Goal: Book appointment/travel/reservation

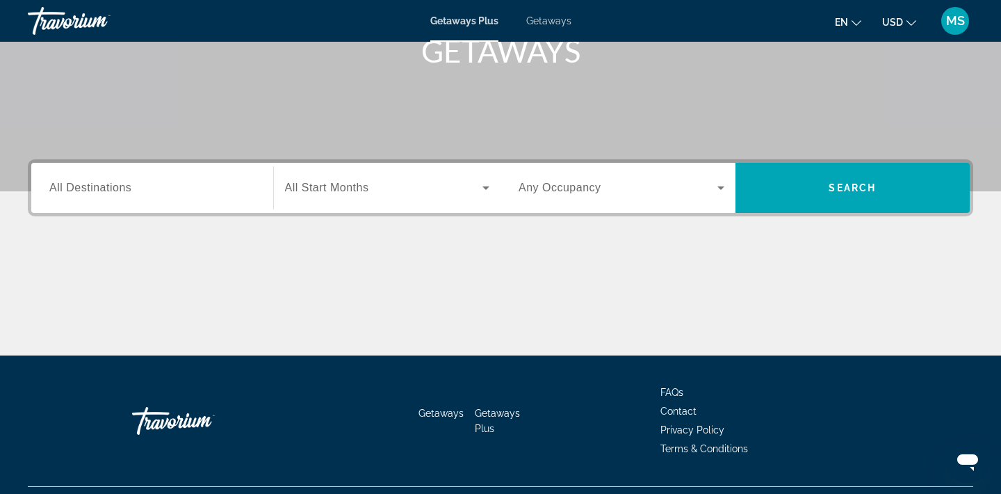
scroll to position [258, 0]
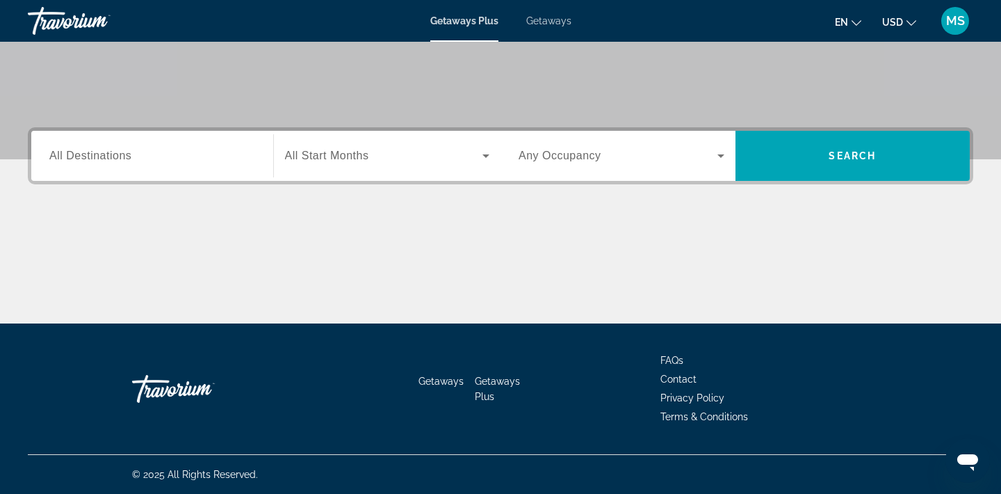
click at [335, 155] on span "All Start Months" at bounding box center [327, 156] width 84 height 12
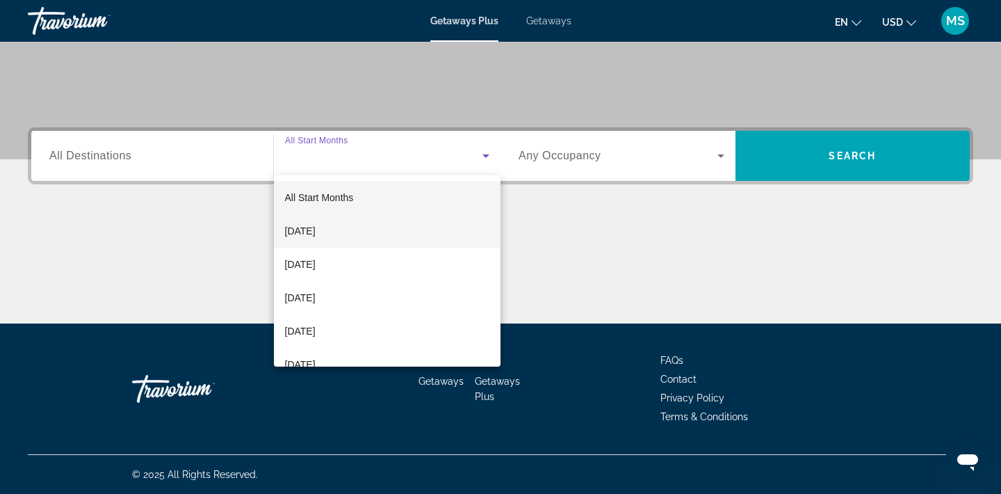
click at [316, 228] on span "[DATE]" at bounding box center [300, 231] width 31 height 17
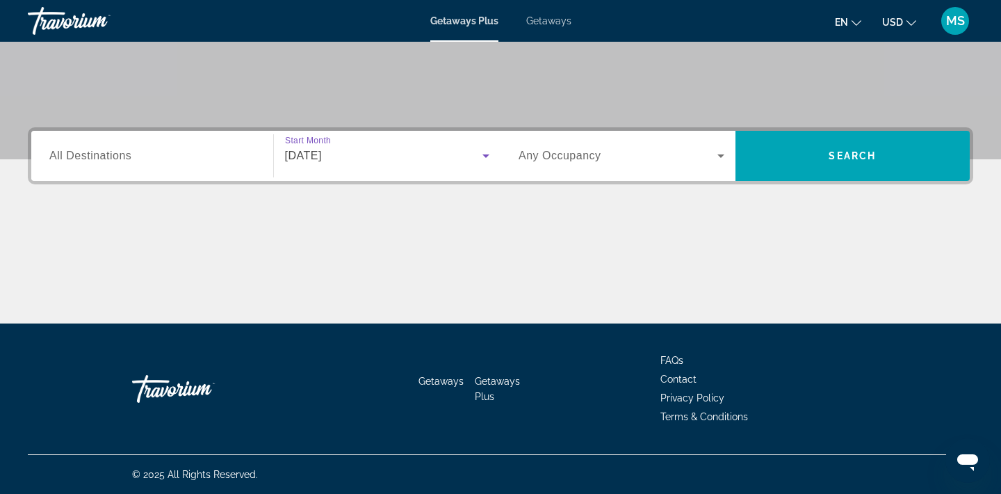
click at [718, 156] on icon "Search widget" at bounding box center [721, 155] width 17 height 17
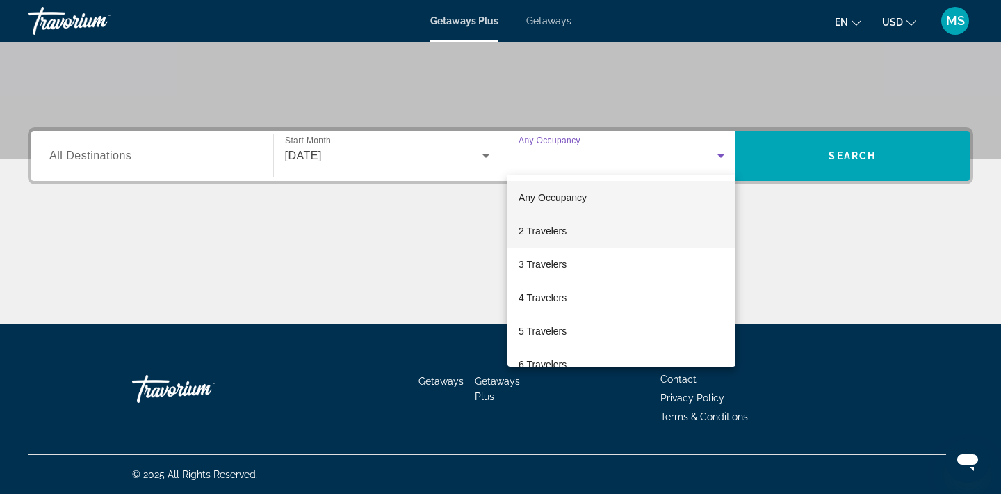
click at [552, 231] on span "2 Travelers" at bounding box center [543, 231] width 48 height 17
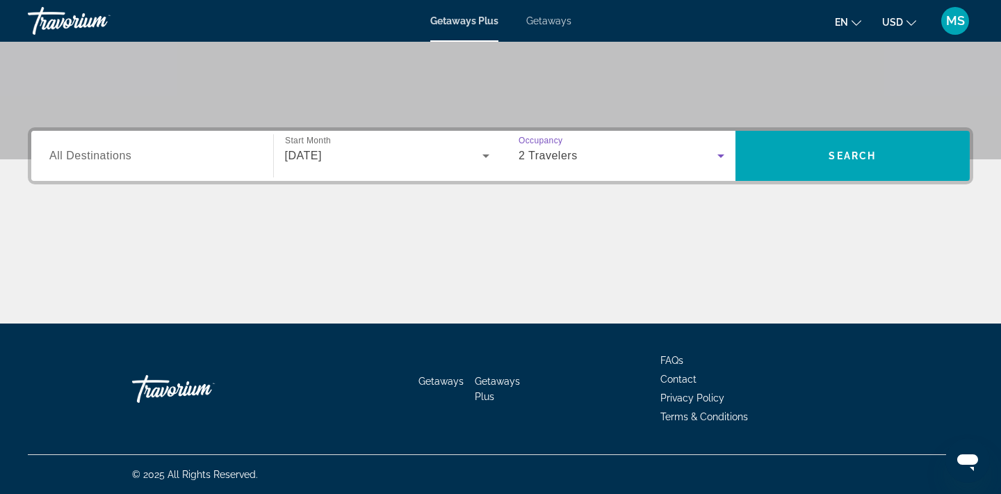
click at [122, 159] on span "All Destinations" at bounding box center [90, 156] width 82 height 12
click at [122, 159] on input "Destination All Destinations" at bounding box center [152, 156] width 206 height 17
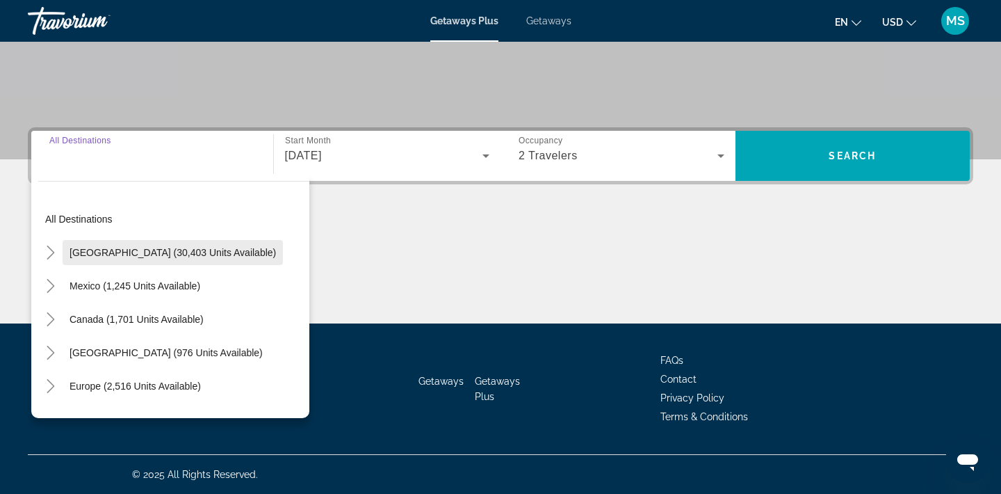
click at [104, 253] on span "[GEOGRAPHIC_DATA] (30,403 units available)" at bounding box center [173, 252] width 207 height 11
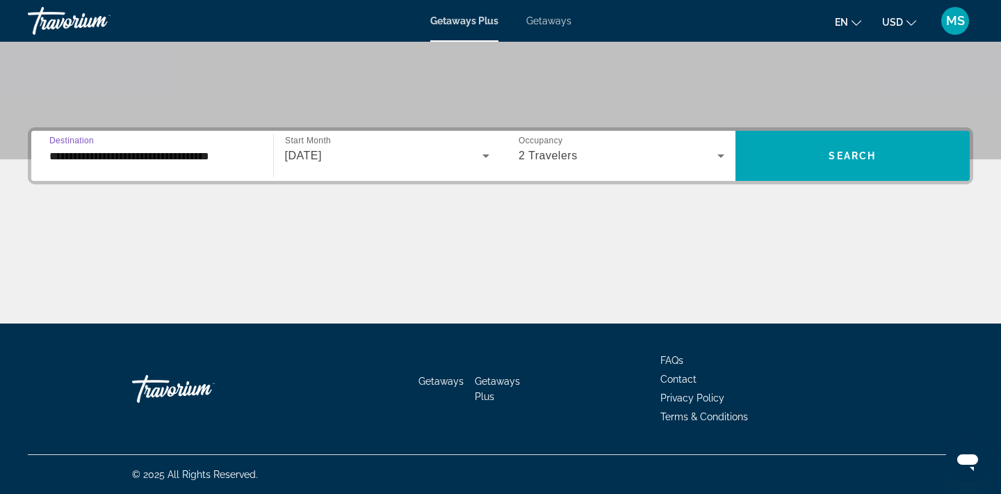
click at [115, 153] on input "**********" at bounding box center [152, 156] width 206 height 17
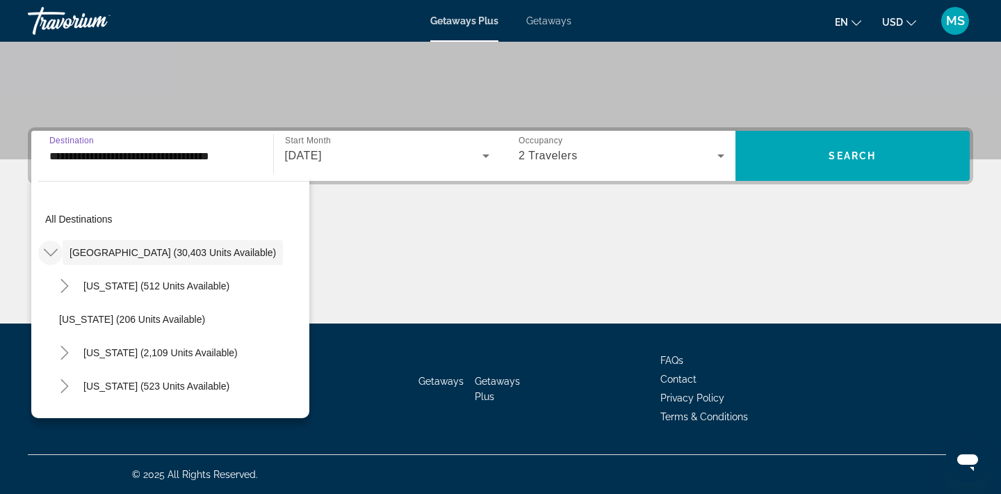
click at [51, 259] on mat-icon "Toggle United States (30,403 units available)" at bounding box center [50, 253] width 24 height 24
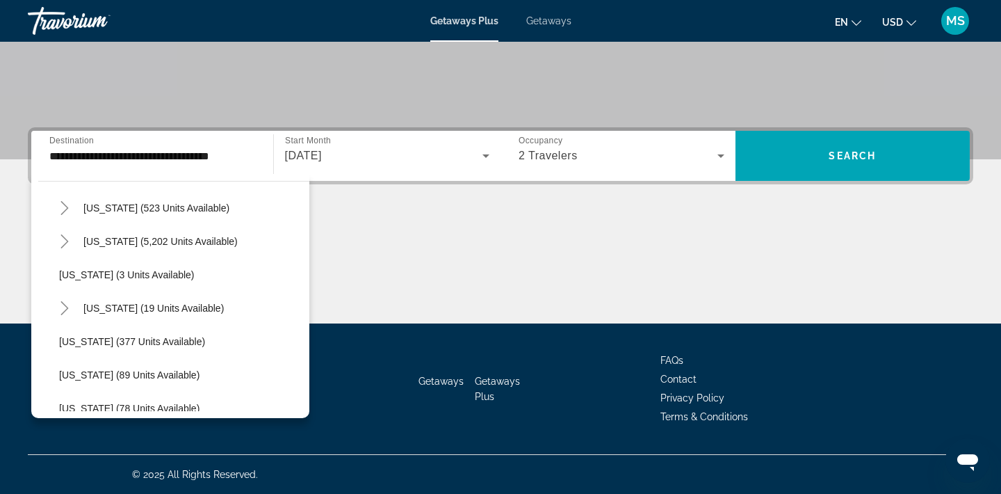
scroll to position [133, 0]
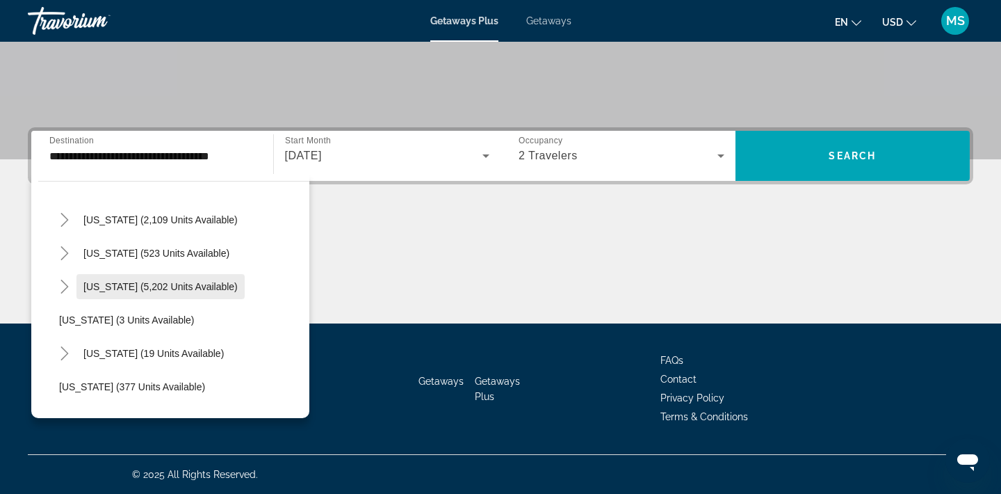
click at [109, 284] on span "[US_STATE] (5,202 units available)" at bounding box center [160, 286] width 154 height 11
type input "**********"
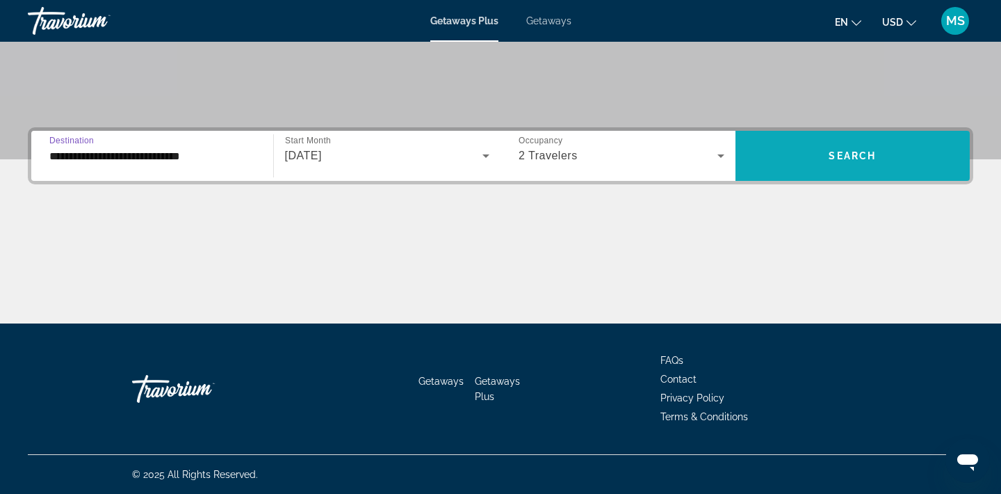
click at [847, 156] on span "Search" at bounding box center [852, 155] width 47 height 11
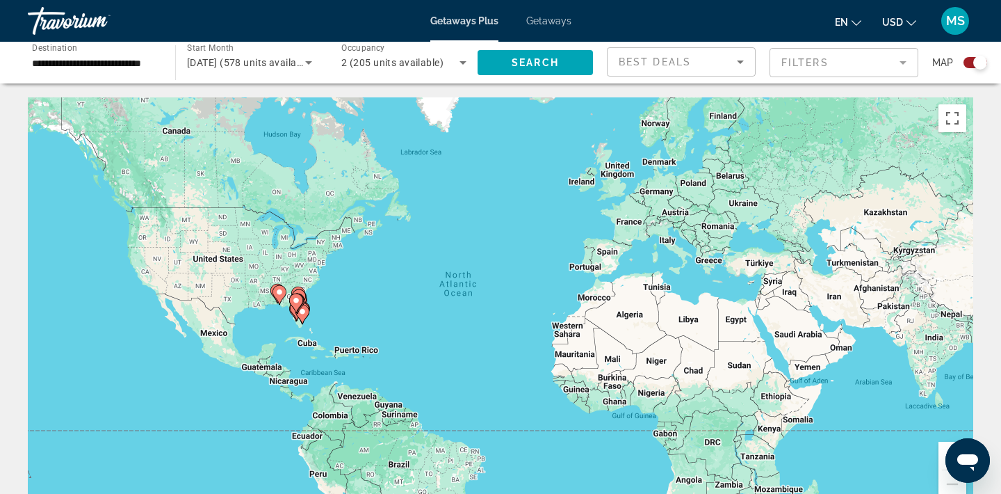
click at [740, 61] on icon "Sort by" at bounding box center [740, 62] width 7 height 3
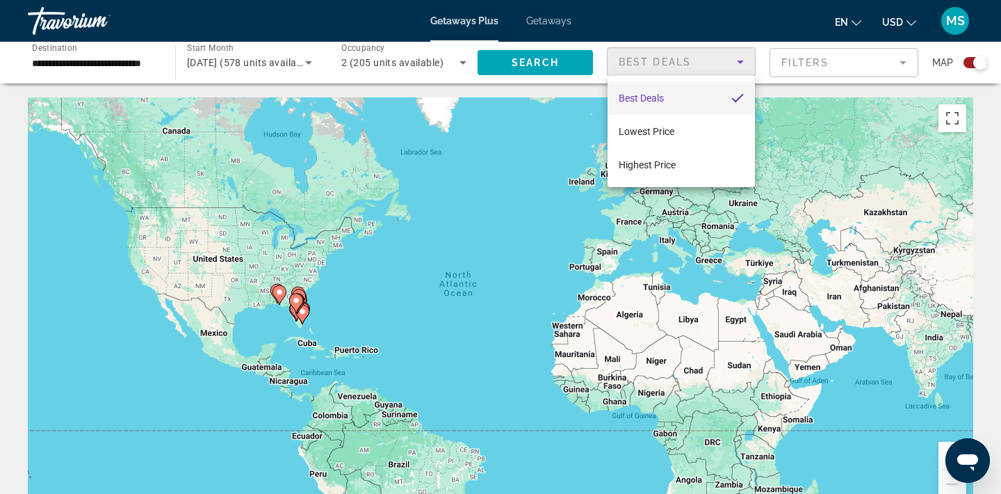
click at [898, 59] on div at bounding box center [500, 247] width 1001 height 494
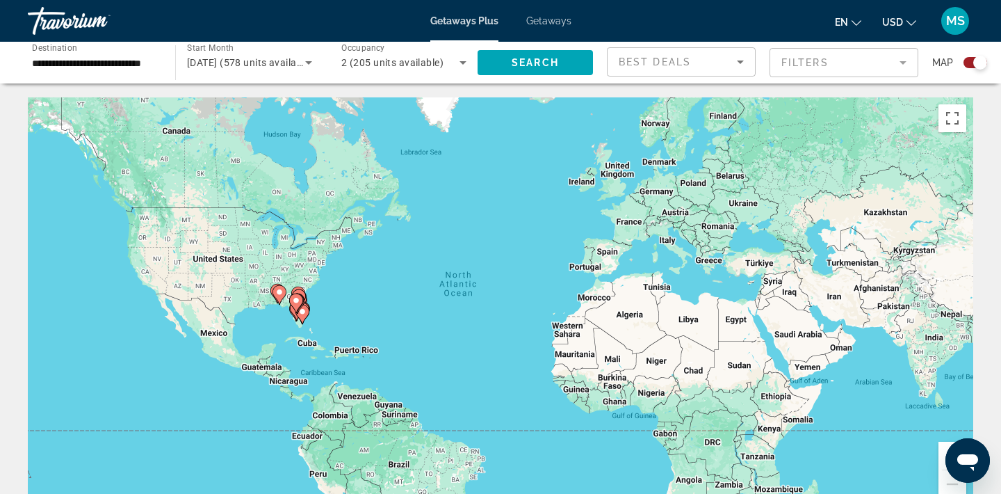
click at [901, 61] on mat-form-field "Filters" at bounding box center [844, 62] width 149 height 29
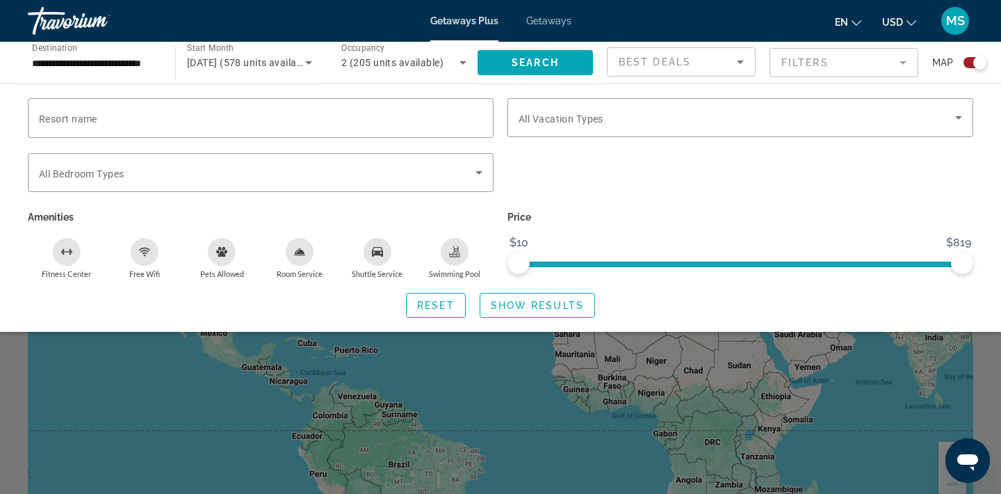
click at [905, 60] on mat-form-field "Filters" at bounding box center [844, 62] width 149 height 29
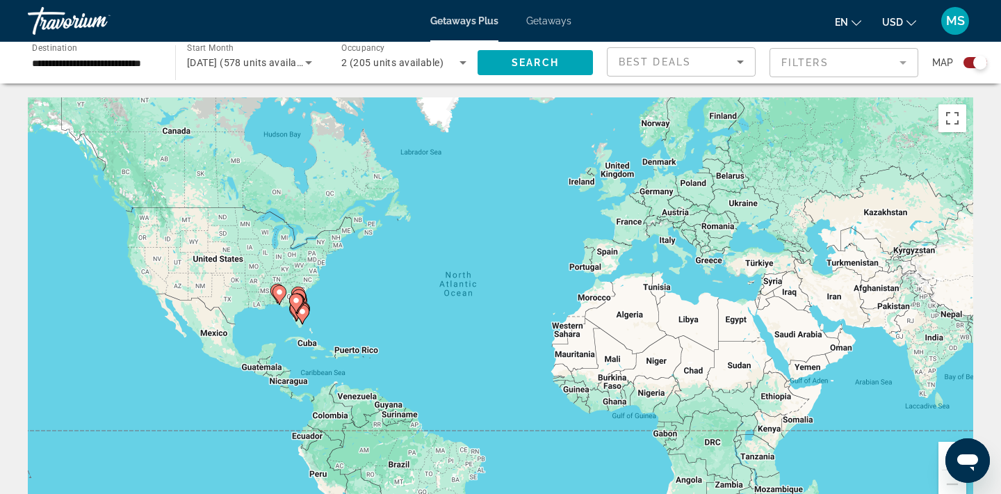
click at [310, 280] on div "To activate drag with keyboard, press Alt + Enter. Once in keyboard drag state,…" at bounding box center [501, 305] width 946 height 417
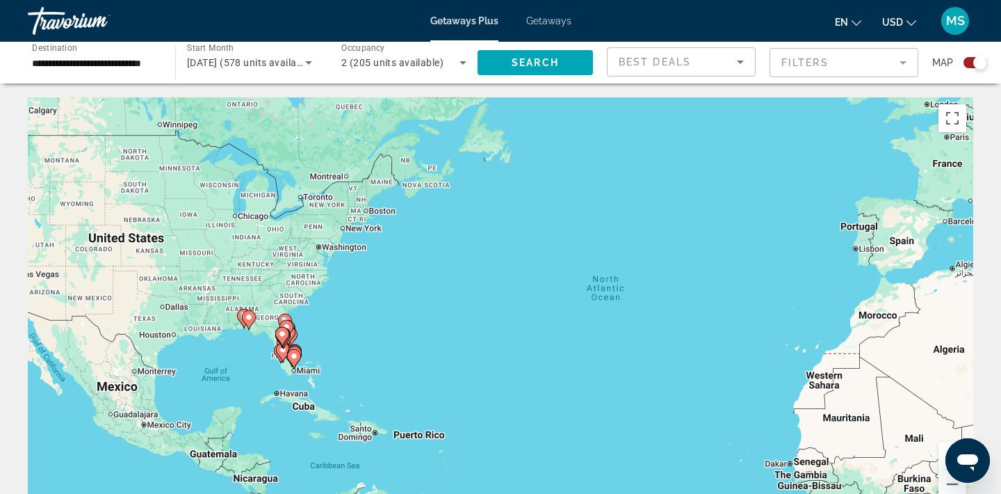
click at [271, 330] on div "To activate drag with keyboard, press Alt + Enter. Once in keyboard drag state,…" at bounding box center [501, 305] width 946 height 417
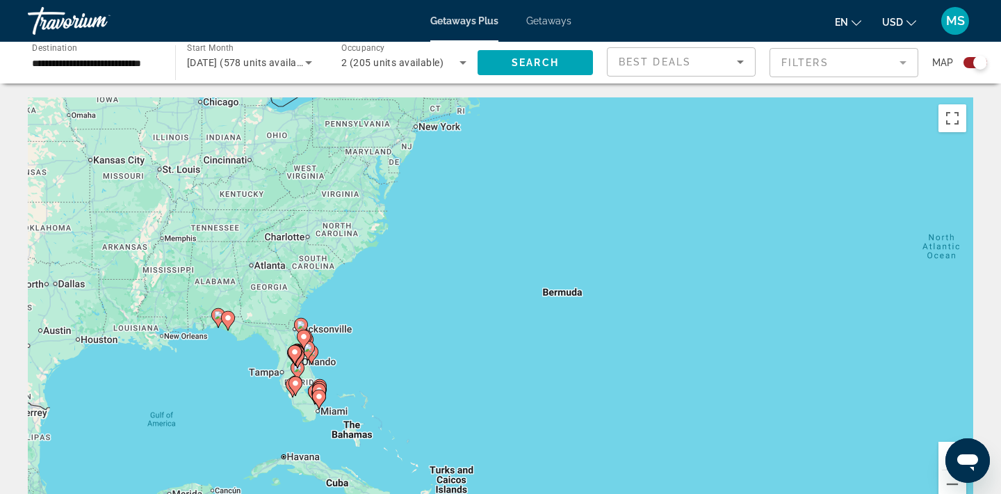
click at [280, 346] on div "To activate drag with keyboard, press Alt + Enter. Once in keyboard drag state,…" at bounding box center [501, 305] width 946 height 417
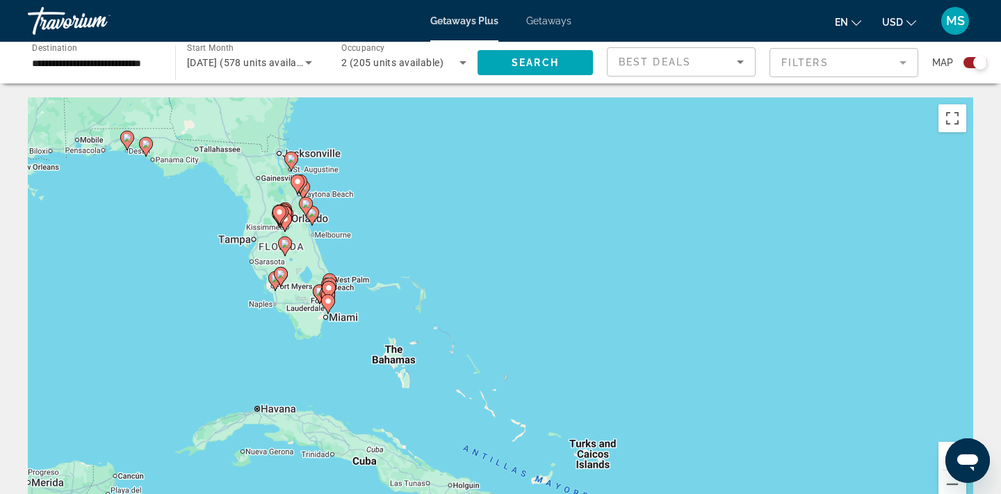
drag, startPoint x: 351, startPoint y: 418, endPoint x: 321, endPoint y: 257, distance: 164.1
click at [321, 257] on div "To activate drag with keyboard, press Alt + Enter. Once in keyboard drag state,…" at bounding box center [501, 305] width 946 height 417
click at [317, 311] on div "To activate drag with keyboard, press Alt + Enter. Once in keyboard drag state,…" at bounding box center [501, 305] width 946 height 417
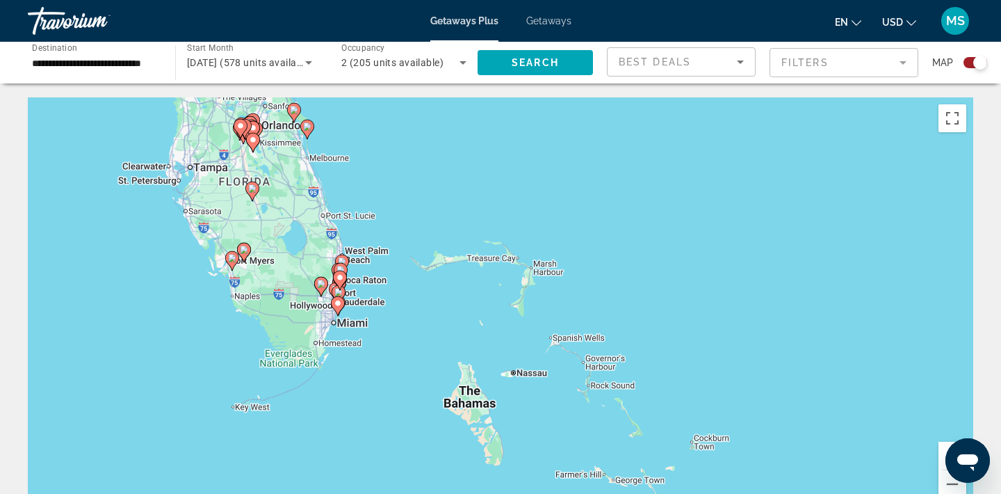
click at [320, 319] on div "To activate drag with keyboard, press Alt + Enter. Once in keyboard drag state,…" at bounding box center [501, 305] width 946 height 417
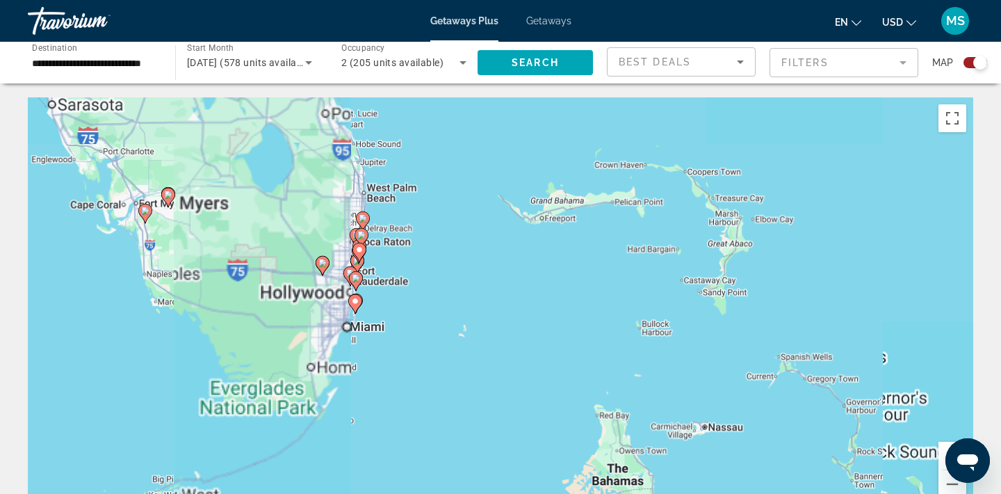
click at [320, 319] on div "To activate drag with keyboard, press Alt + Enter. Once in keyboard drag state,…" at bounding box center [501, 305] width 946 height 417
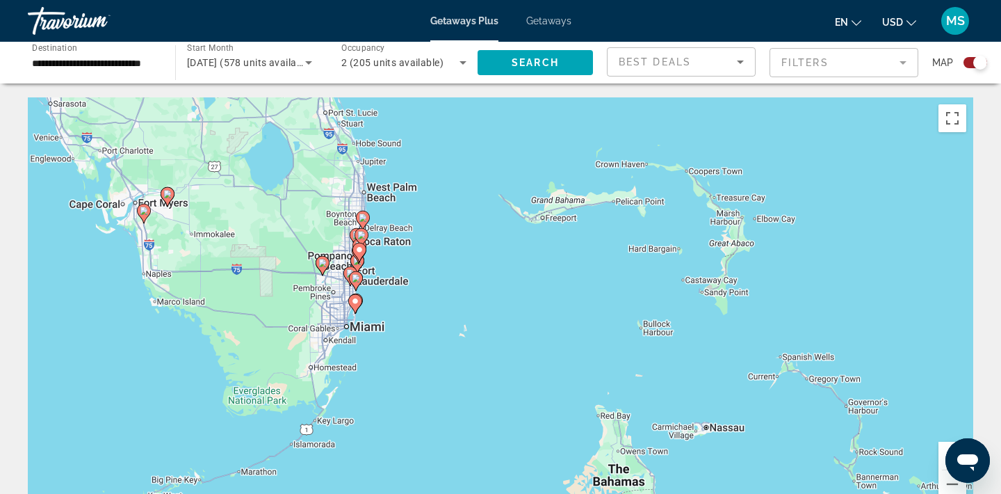
click at [320, 319] on div "To activate drag with keyboard, press Alt + Enter. Once in keyboard drag state,…" at bounding box center [501, 305] width 946 height 417
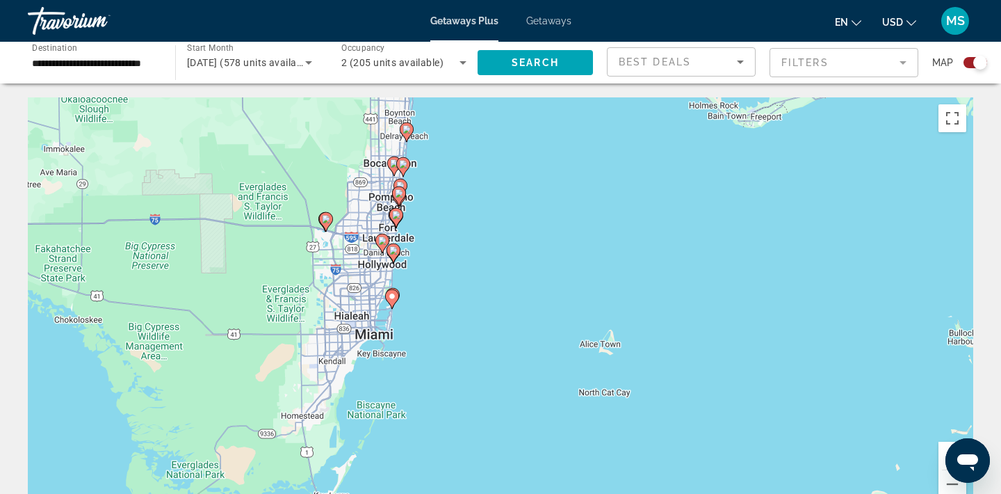
click at [371, 300] on div "To activate drag with keyboard, press Alt + Enter. Once in keyboard drag state,…" at bounding box center [501, 305] width 946 height 417
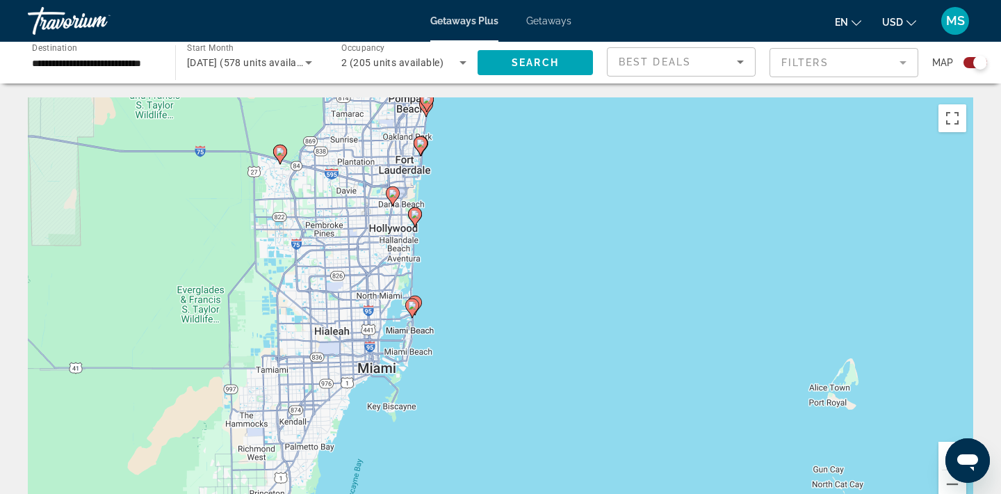
click at [396, 291] on div "To activate drag with keyboard, press Alt + Enter. Once in keyboard drag state,…" at bounding box center [501, 305] width 946 height 417
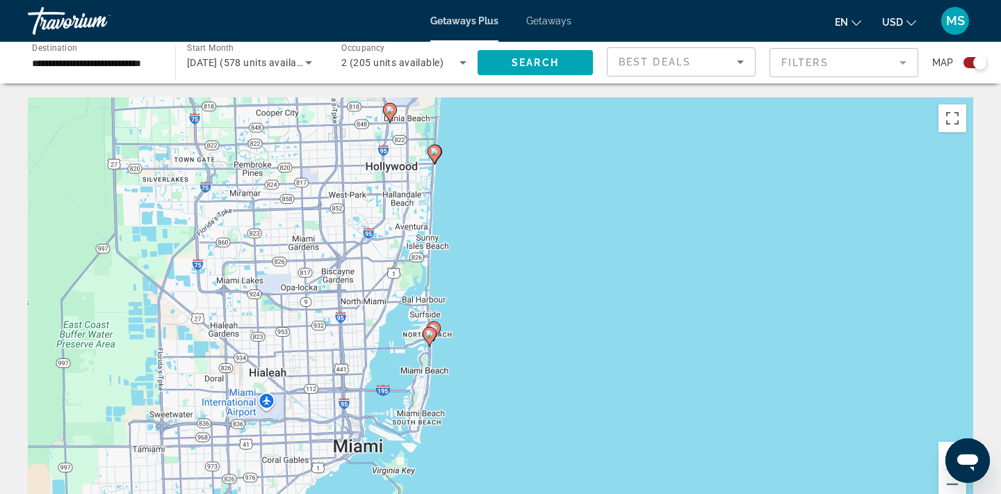
click at [430, 335] on image "Main content" at bounding box center [430, 334] width 8 height 8
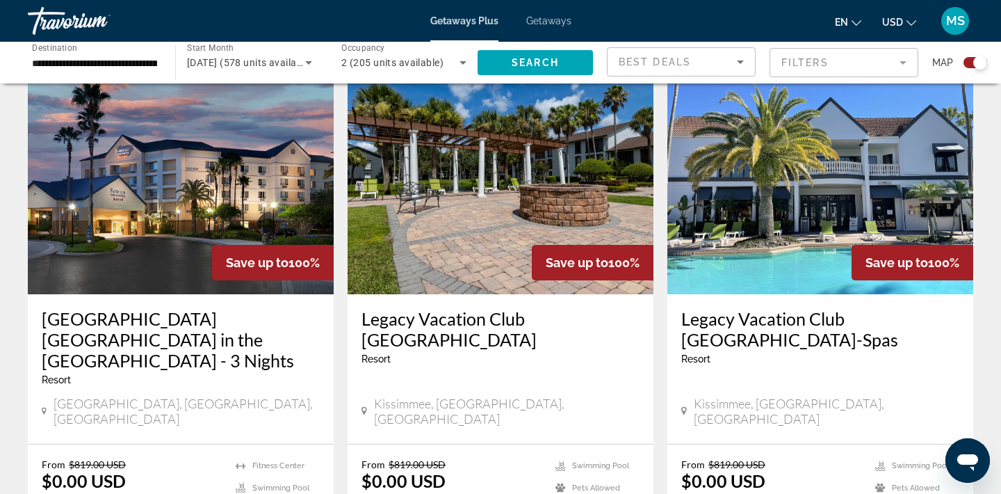
scroll to position [490, 0]
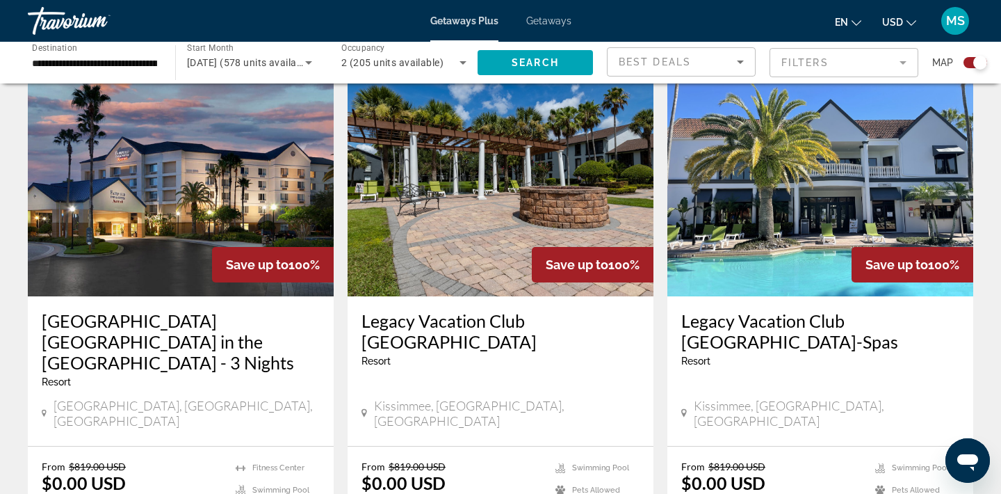
click at [905, 65] on mat-form-field "Filters" at bounding box center [844, 62] width 149 height 29
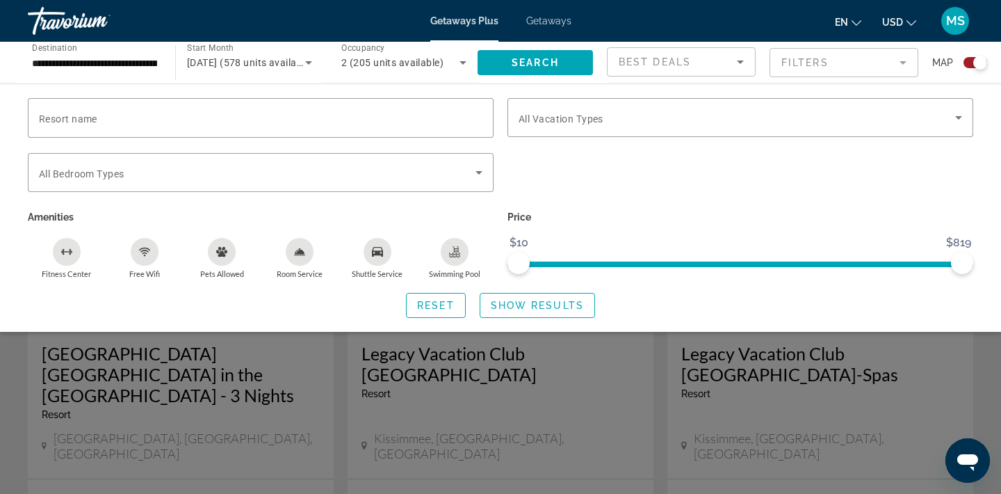
scroll to position [461, 0]
click at [964, 116] on icon "Search widget" at bounding box center [959, 117] width 17 height 17
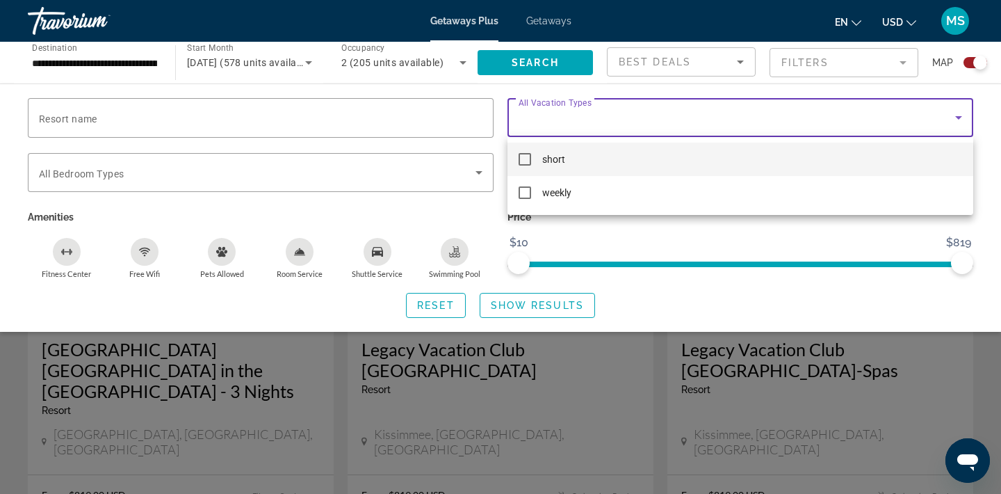
click at [529, 159] on mat-pseudo-checkbox at bounding box center [525, 159] width 13 height 13
click at [478, 170] on div at bounding box center [500, 247] width 1001 height 494
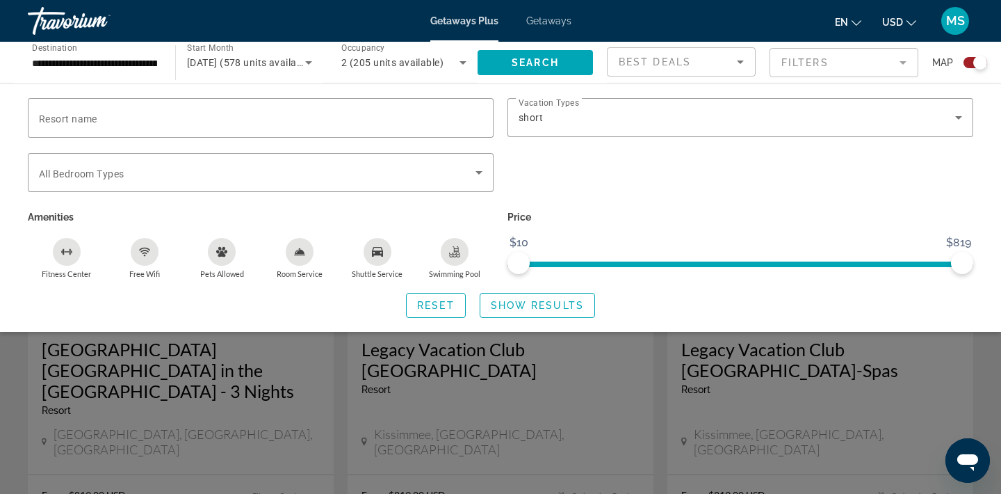
click at [478, 170] on icon "Search widget" at bounding box center [479, 172] width 17 height 17
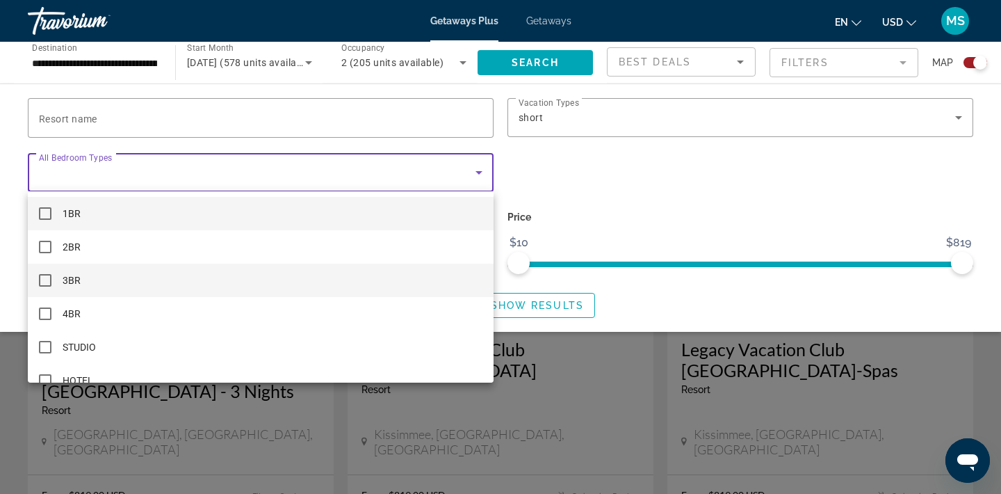
scroll to position [20, 0]
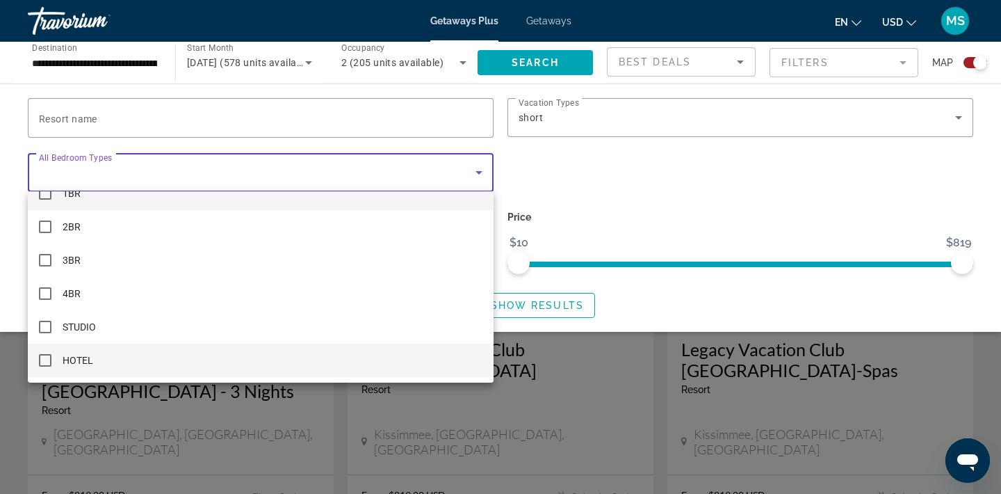
click at [45, 357] on mat-pseudo-checkbox at bounding box center [45, 360] width 13 height 13
click at [163, 403] on div at bounding box center [500, 247] width 1001 height 494
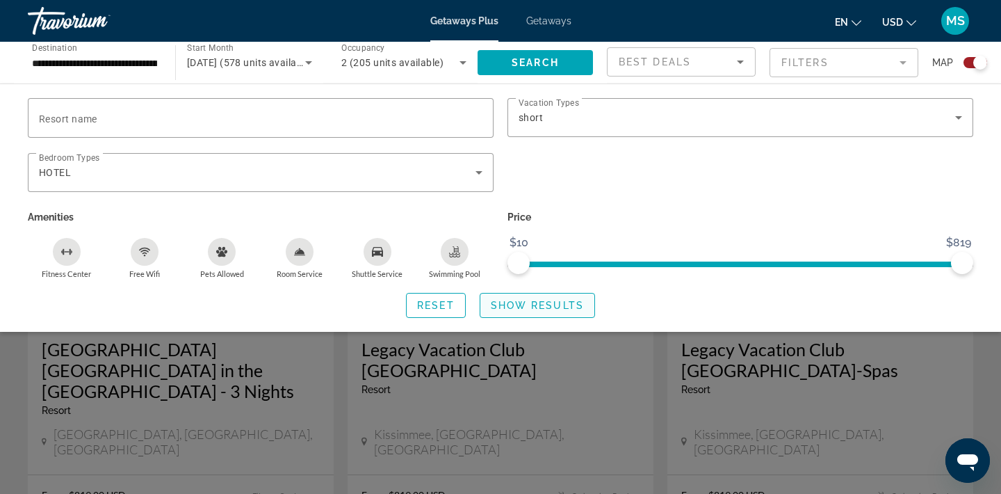
click at [542, 304] on span "Show Results" at bounding box center [537, 305] width 93 height 11
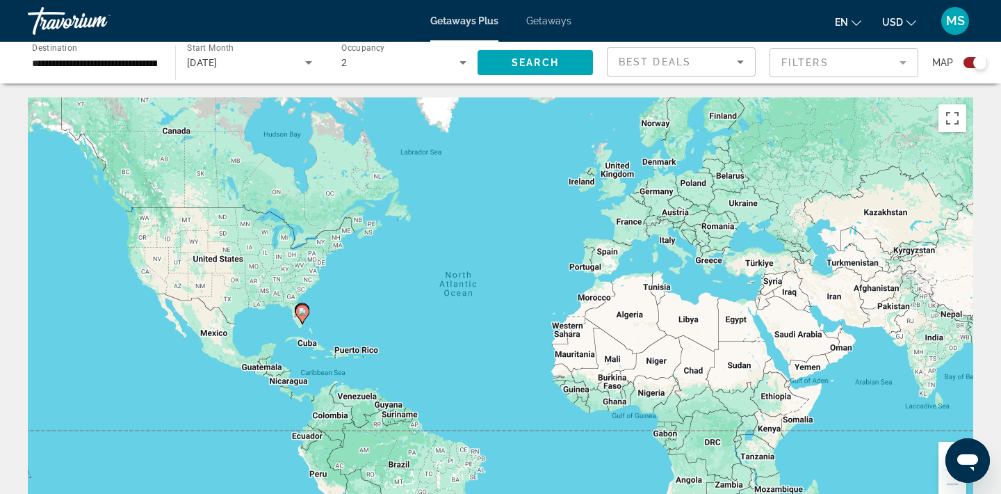
click at [138, 67] on input "**********" at bounding box center [94, 63] width 125 height 17
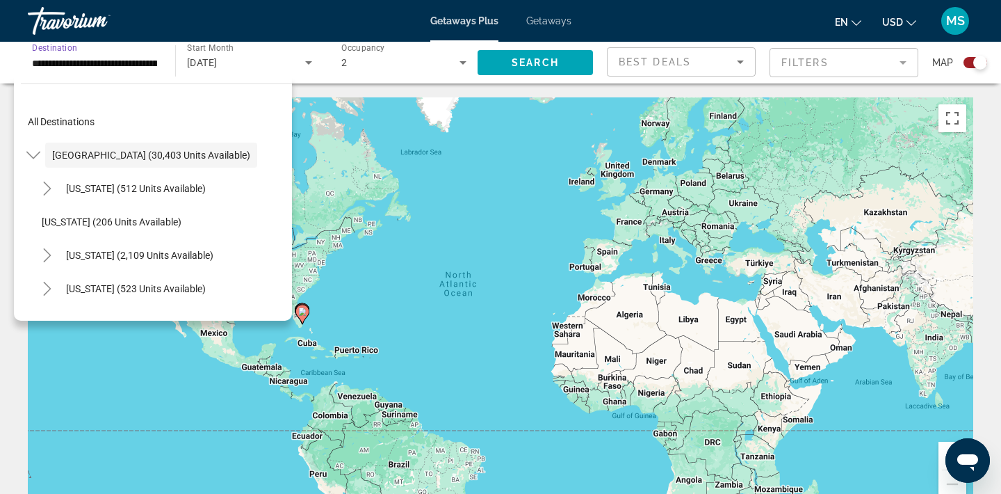
click at [138, 67] on input "**********" at bounding box center [94, 63] width 125 height 17
click at [904, 65] on mat-form-field "Filters" at bounding box center [844, 62] width 149 height 29
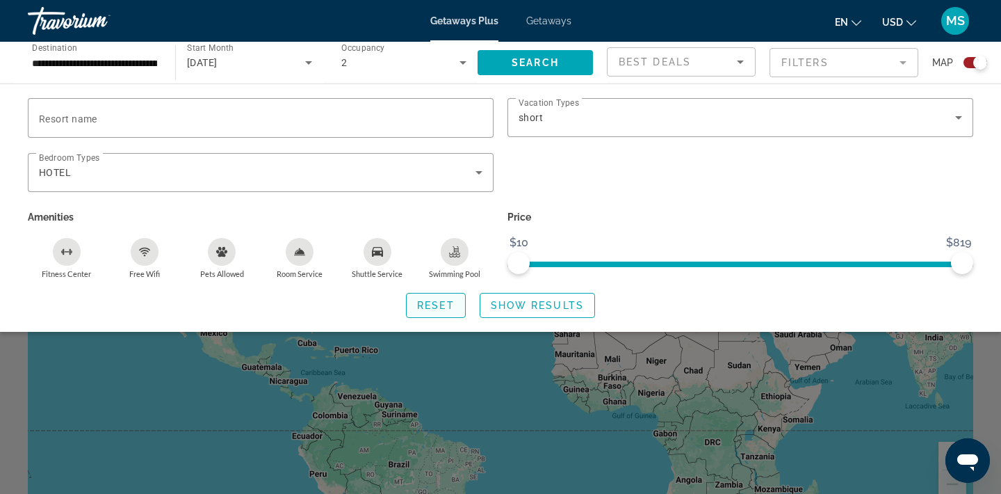
click at [439, 307] on span "Reset" at bounding box center [436, 305] width 38 height 11
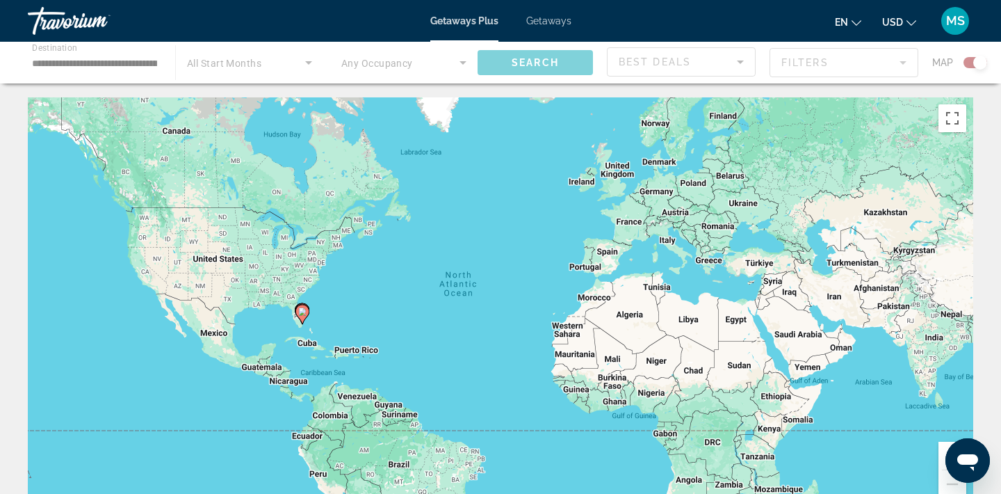
click at [147, 63] on div "Main content" at bounding box center [500, 63] width 1001 height 42
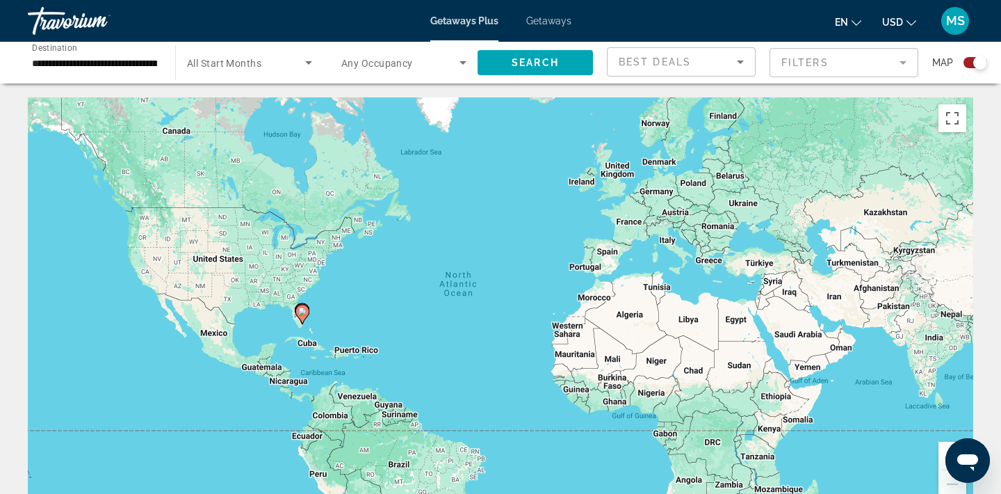
click at [85, 63] on input "**********" at bounding box center [94, 63] width 125 height 17
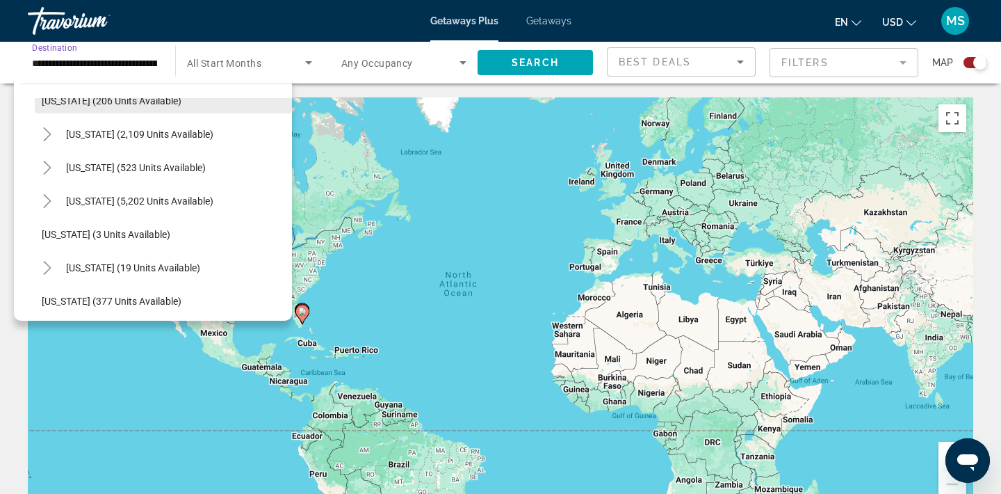
scroll to position [107, 0]
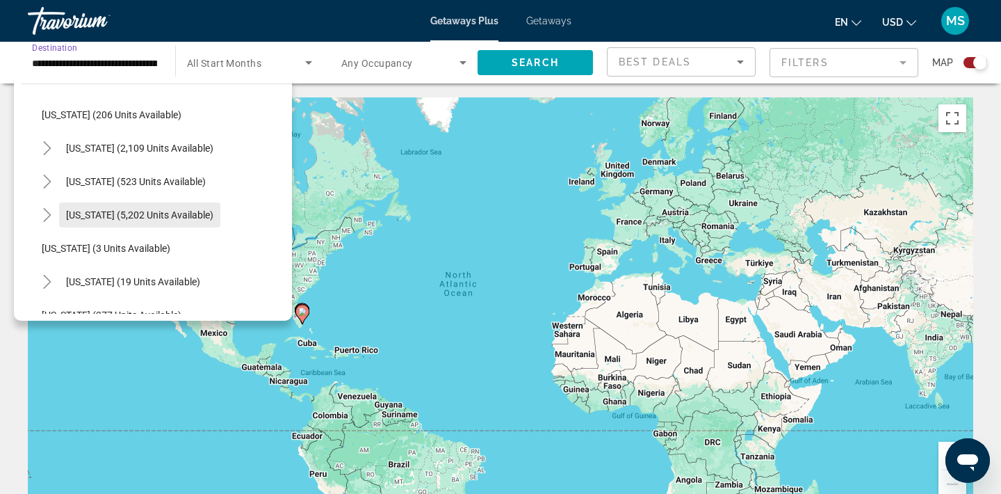
click at [83, 211] on span "[US_STATE] (5,202 units available)" at bounding box center [139, 214] width 147 height 11
type input "**********"
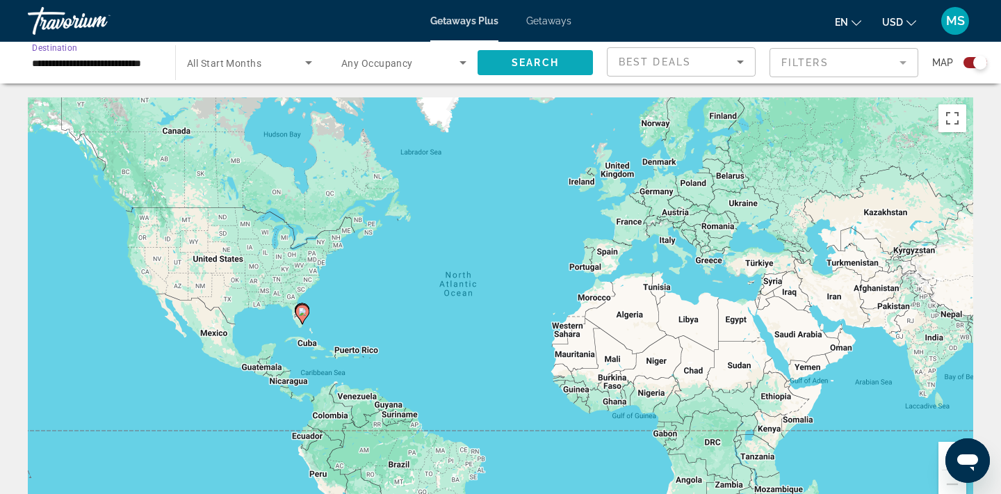
click at [549, 63] on span "Search" at bounding box center [535, 62] width 47 height 11
click at [290, 309] on div "To activate drag with keyboard, press Alt + Enter. Once in keyboard drag state,…" at bounding box center [501, 305] width 946 height 417
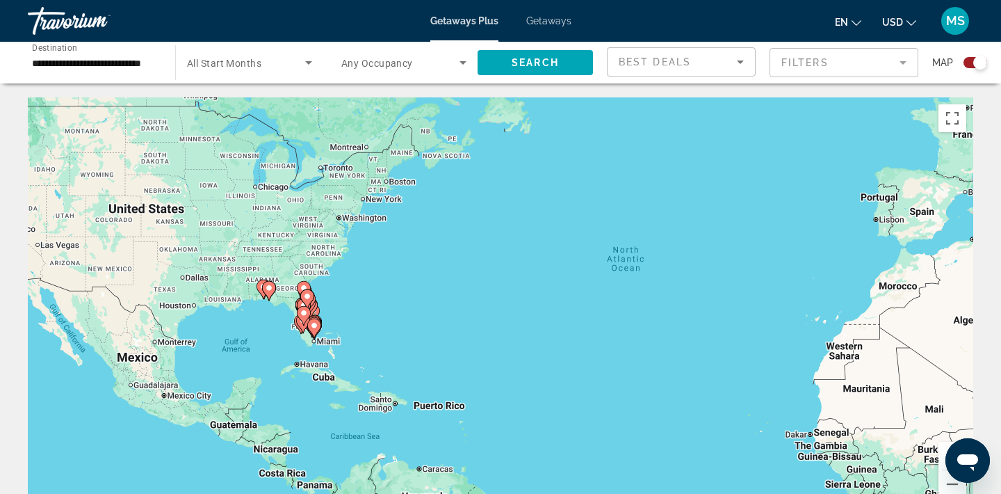
click at [306, 339] on div "To activate drag with keyboard, press Alt + Enter. Once in keyboard drag state,…" at bounding box center [501, 305] width 946 height 417
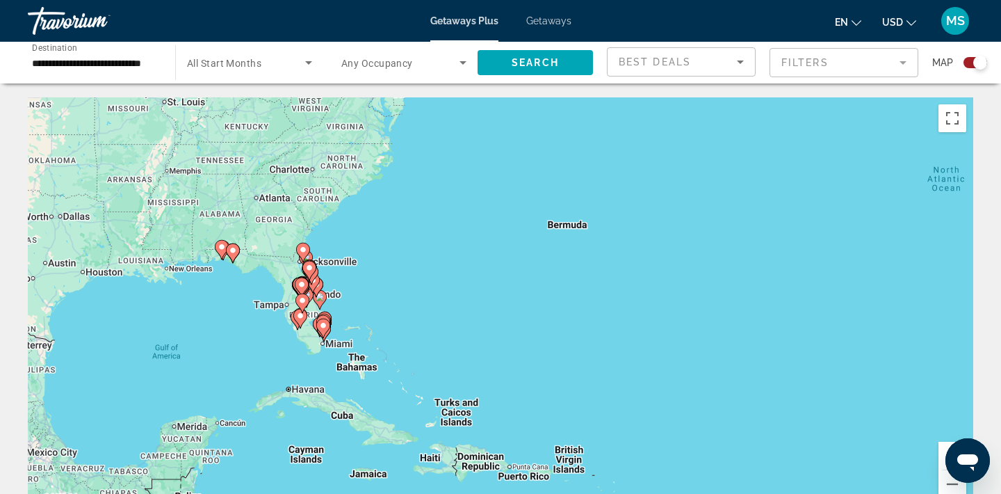
click at [306, 339] on div "To activate drag with keyboard, press Alt + Enter. Once in keyboard drag state,…" at bounding box center [501, 305] width 946 height 417
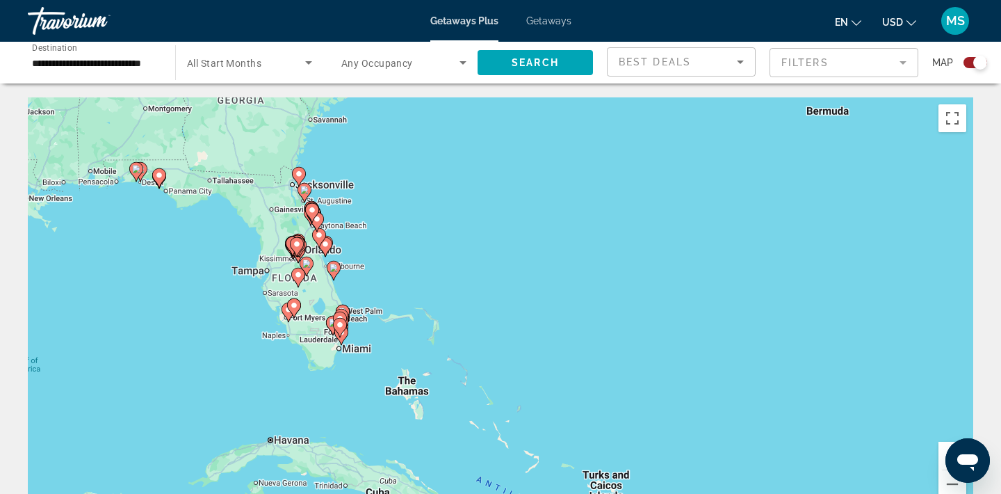
click at [321, 344] on div "To activate drag with keyboard, press Alt + Enter. Once in keyboard drag state,…" at bounding box center [501, 305] width 946 height 417
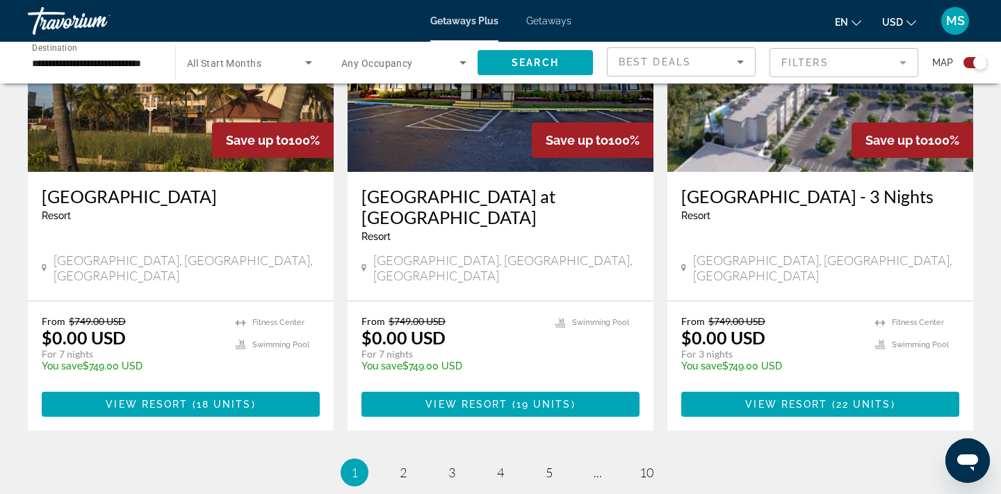
scroll to position [2164, 0]
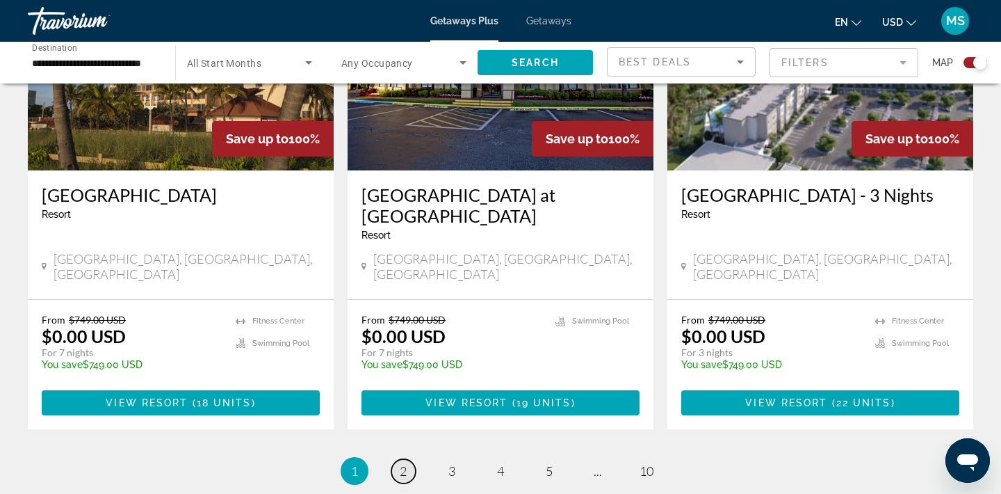
click at [405, 463] on span "2" at bounding box center [403, 470] width 7 height 15
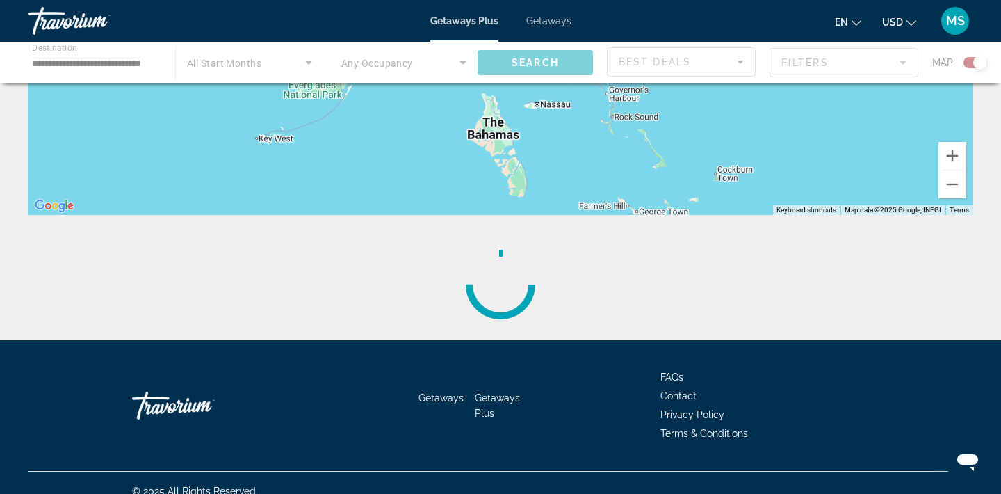
scroll to position [316, 0]
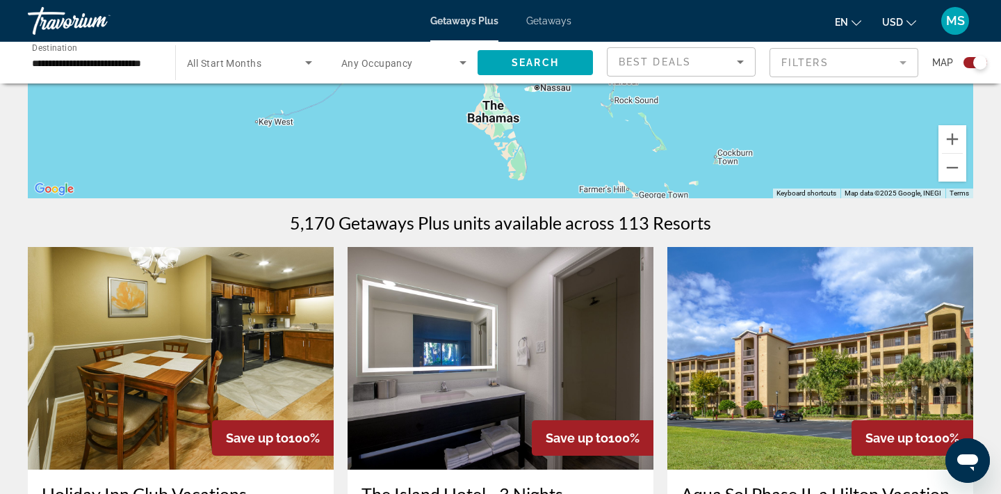
click at [972, 62] on div "Search widget" at bounding box center [976, 62] width 24 height 11
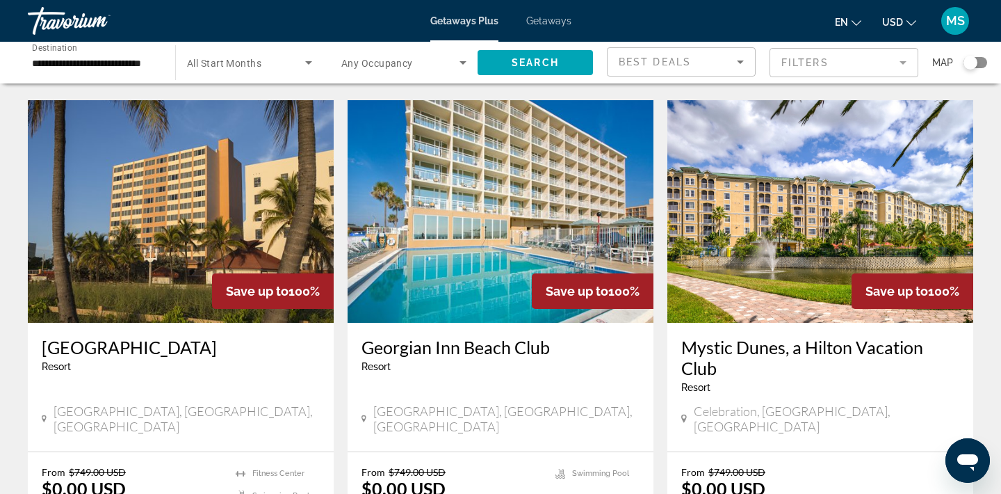
scroll to position [539, 0]
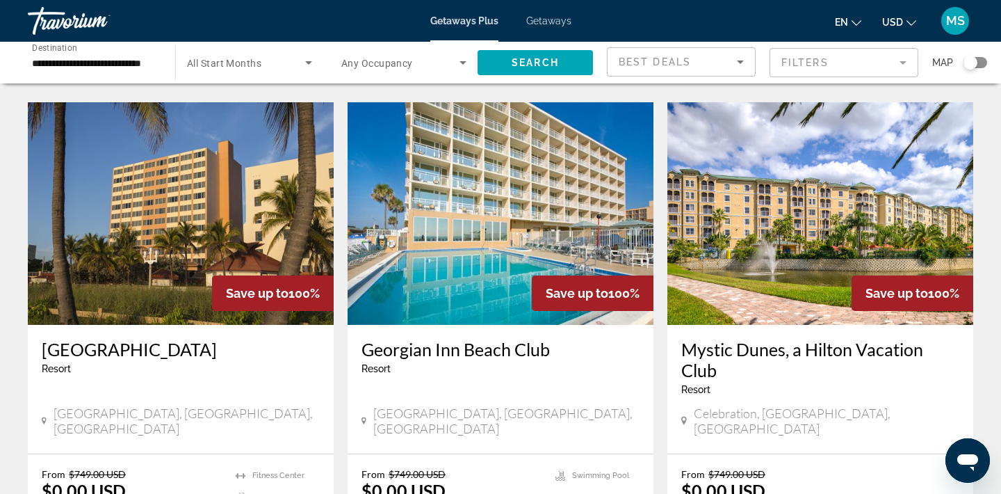
click at [130, 260] on img "Main content" at bounding box center [181, 213] width 306 height 223
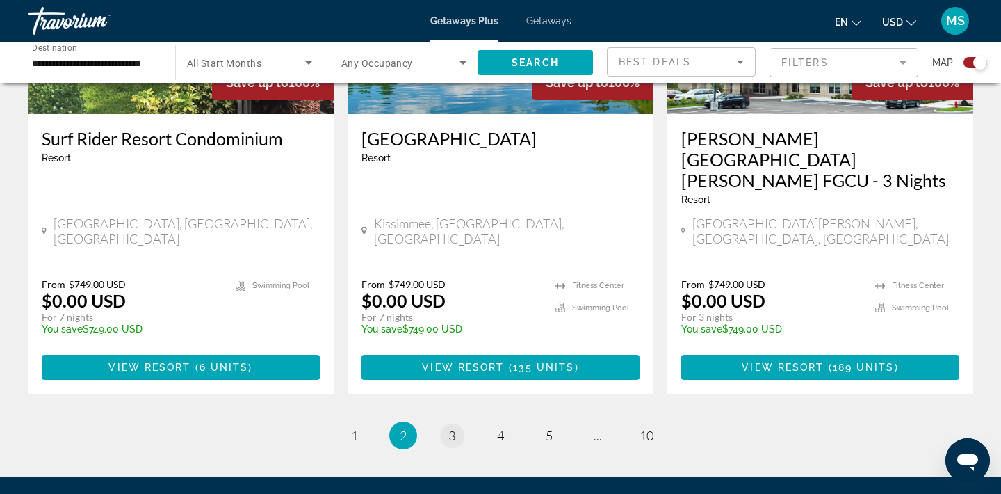
scroll to position [2200, 0]
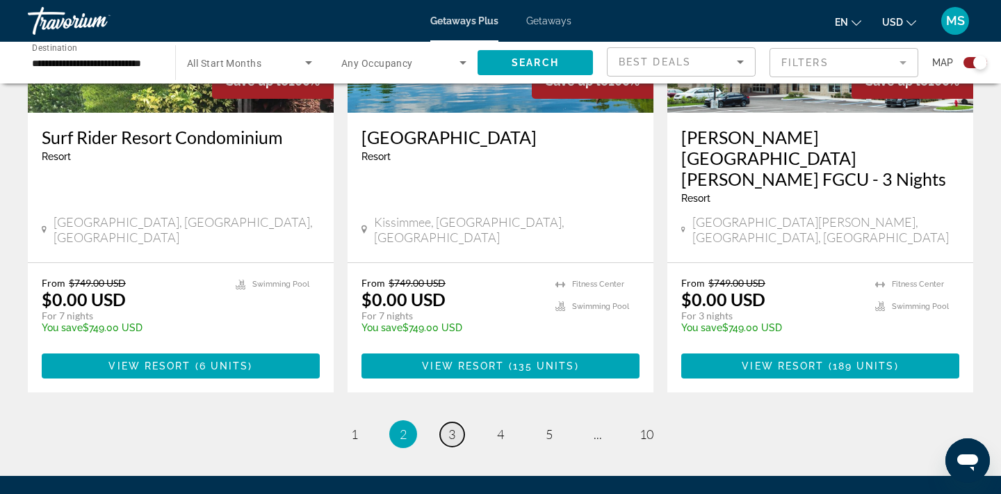
click at [451, 426] on span "3" at bounding box center [452, 433] width 7 height 15
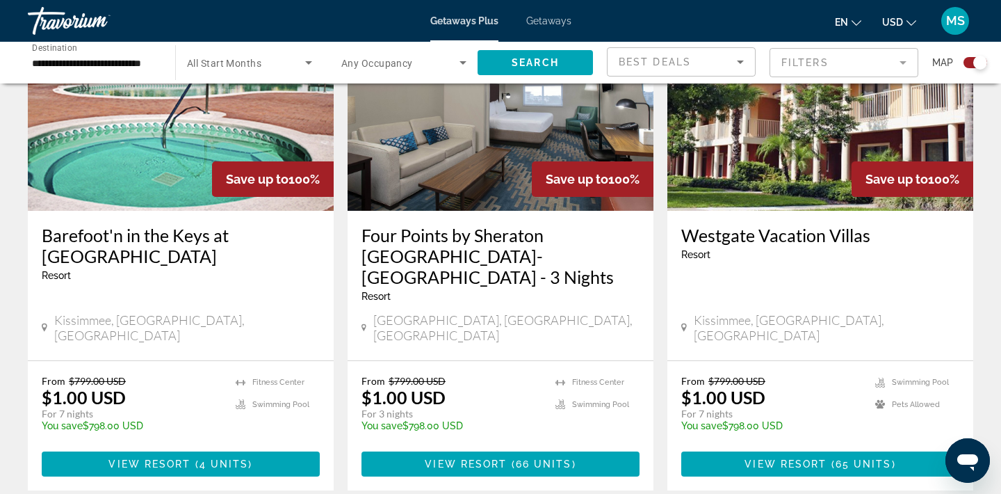
scroll to position [1564, 0]
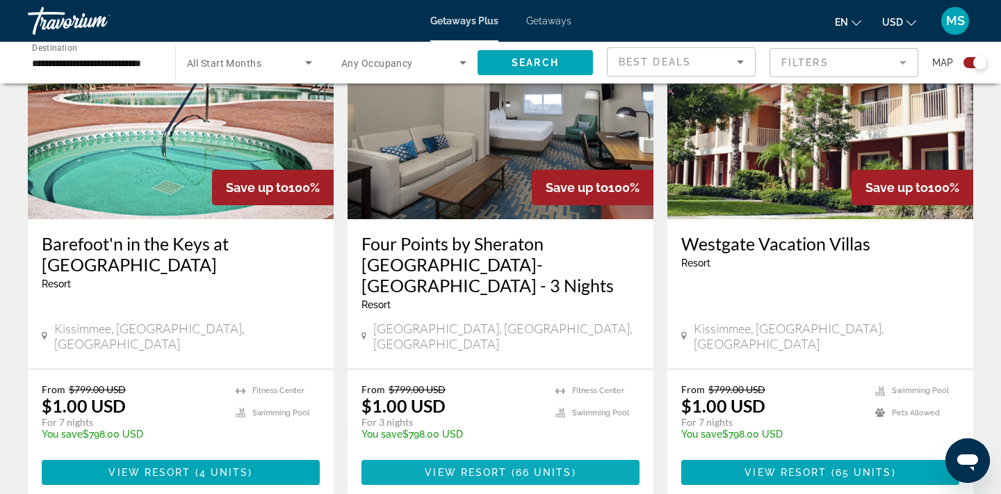
click at [514, 467] on span "( 66 units )" at bounding box center [541, 472] width 69 height 11
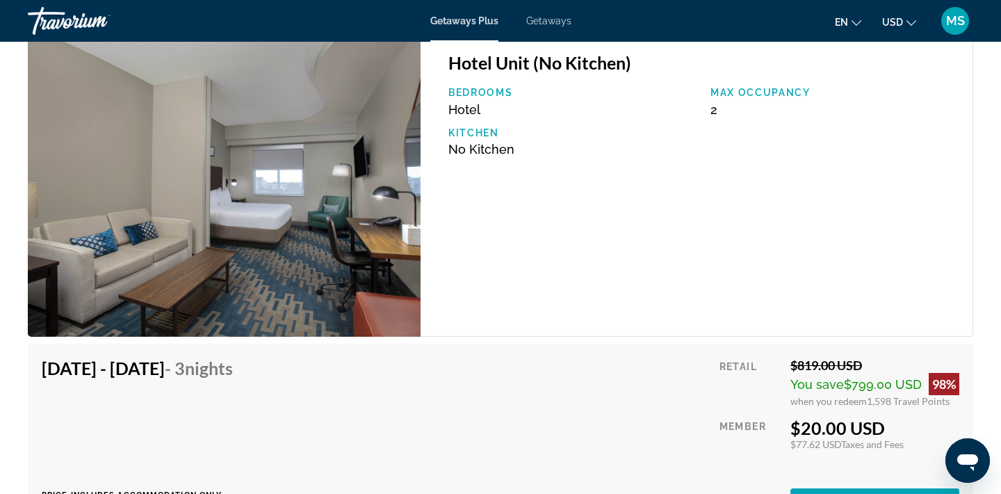
scroll to position [1712, 0]
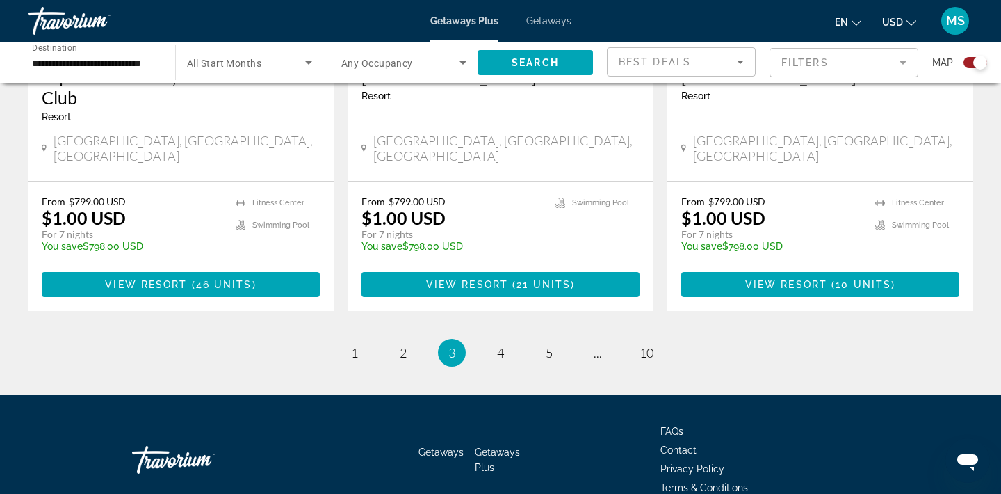
scroll to position [2264, 0]
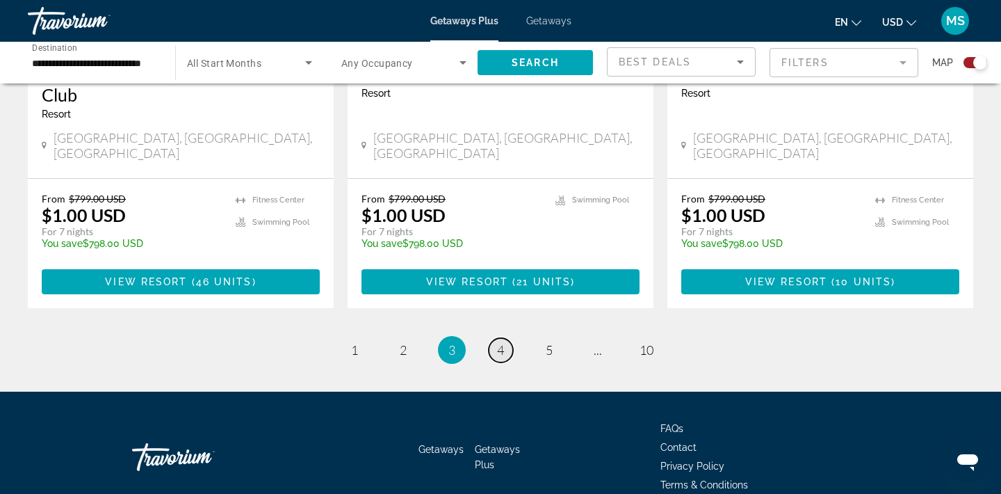
click at [498, 342] on span "4" at bounding box center [500, 349] width 7 height 15
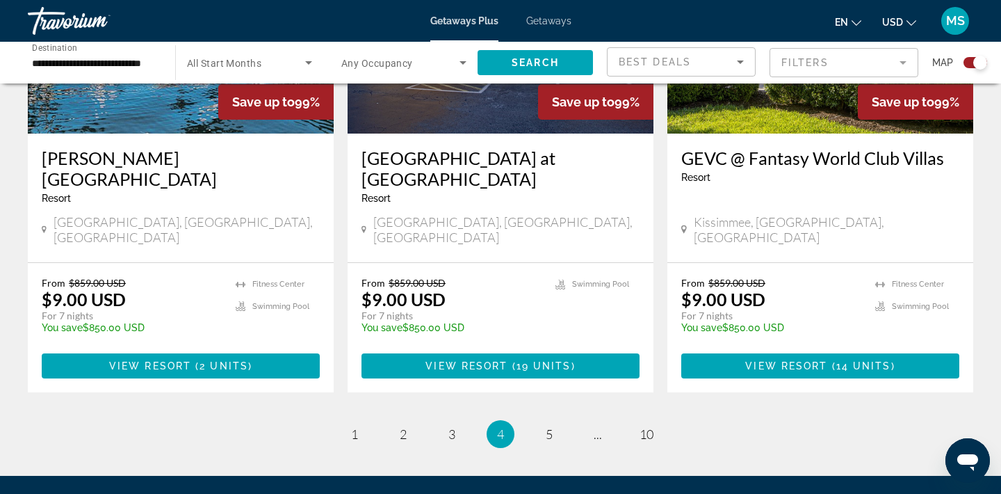
scroll to position [2177, 0]
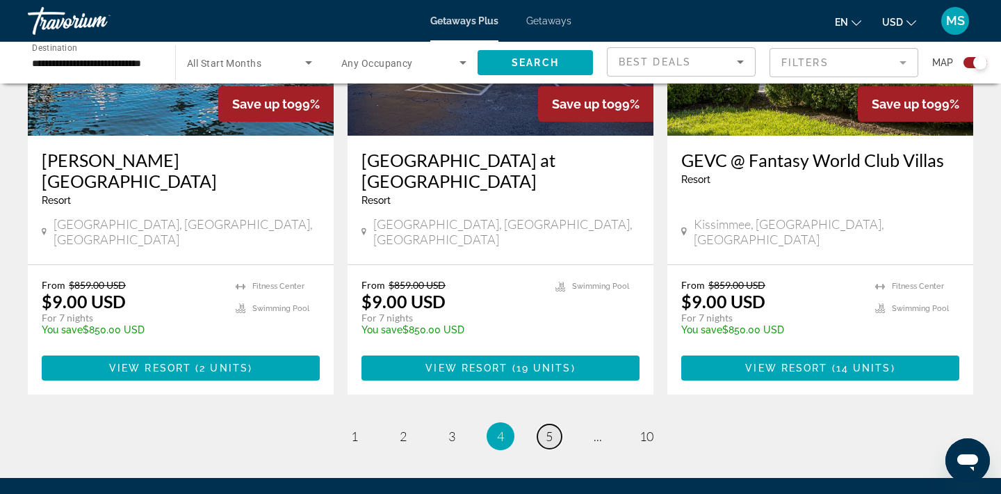
click at [552, 428] on span "5" at bounding box center [549, 435] width 7 height 15
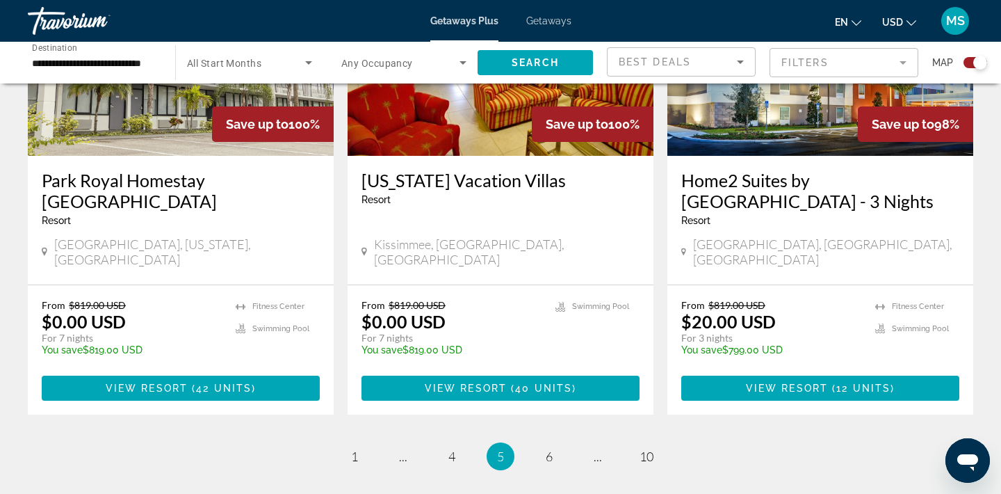
scroll to position [2221, 0]
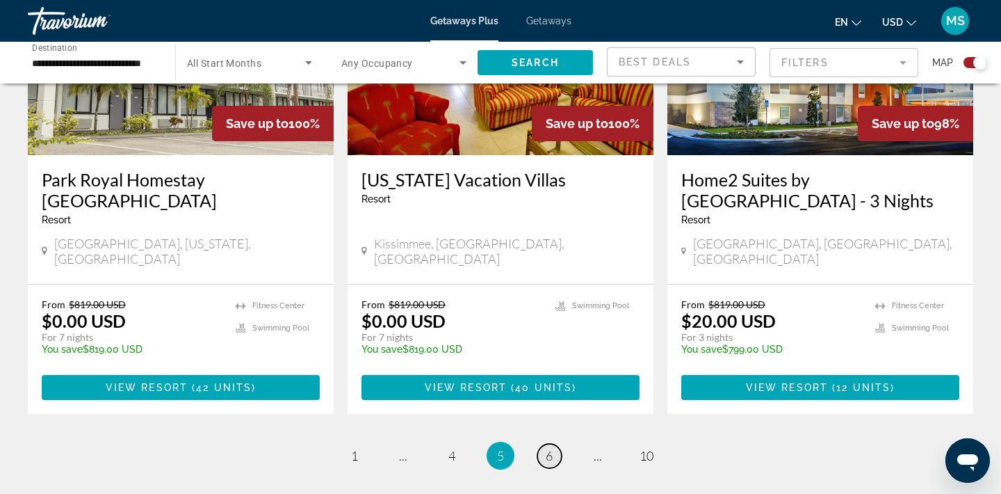
click at [551, 448] on span "6" at bounding box center [549, 455] width 7 height 15
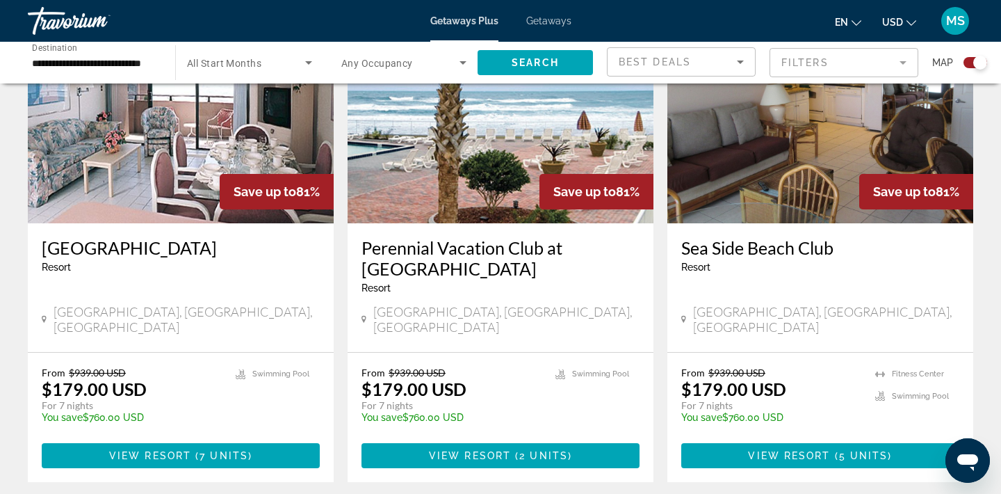
scroll to position [2250, 0]
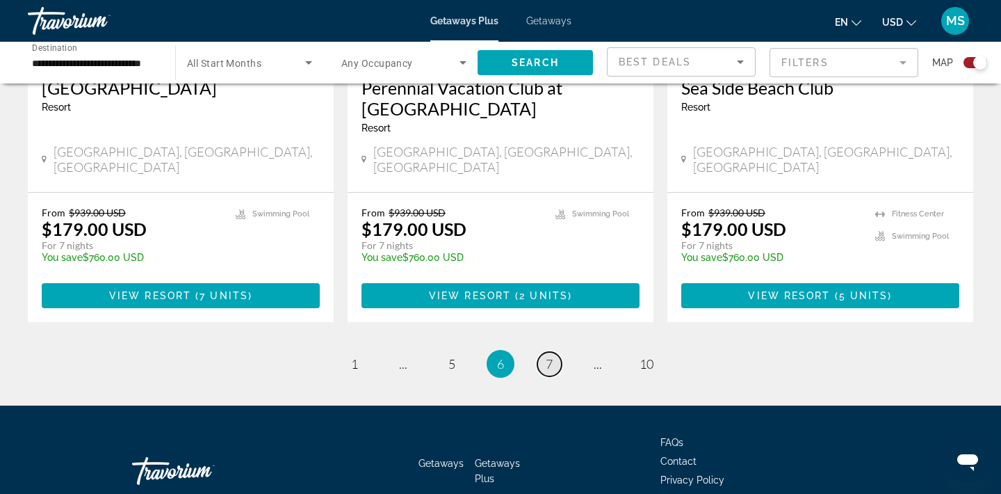
click at [551, 356] on span "7" at bounding box center [549, 363] width 7 height 15
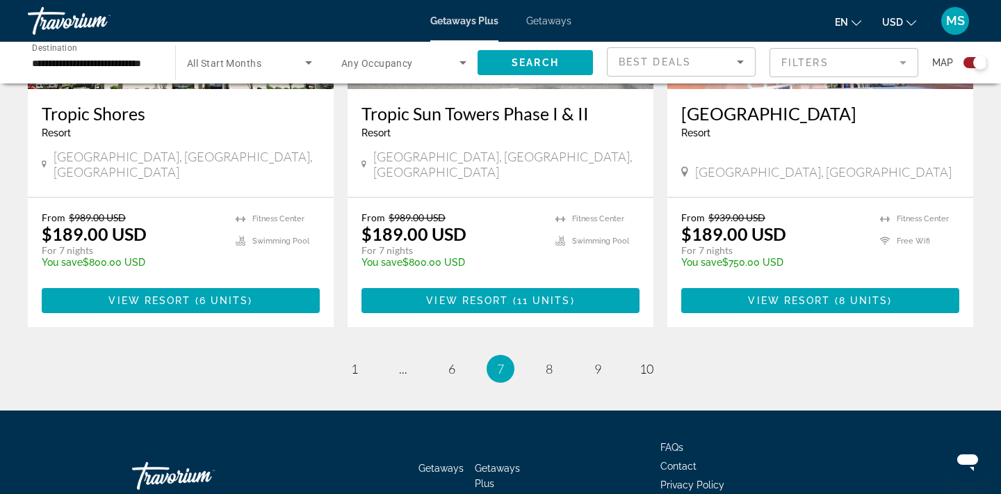
scroll to position [2208, 0]
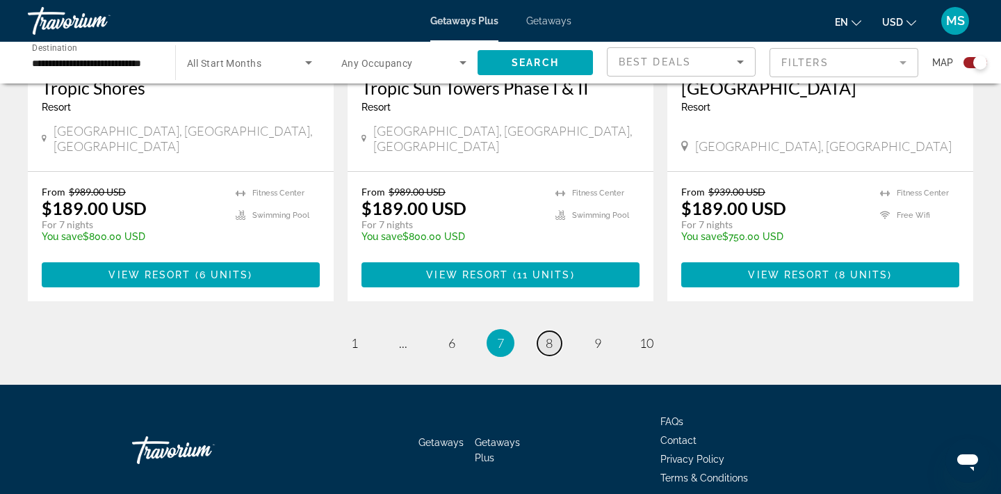
click at [549, 335] on span "8" at bounding box center [549, 342] width 7 height 15
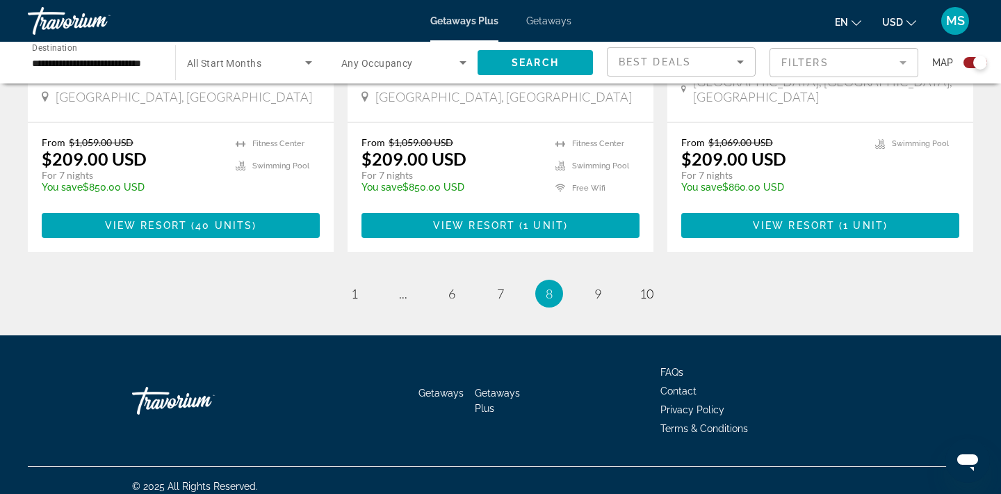
scroll to position [2218, 0]
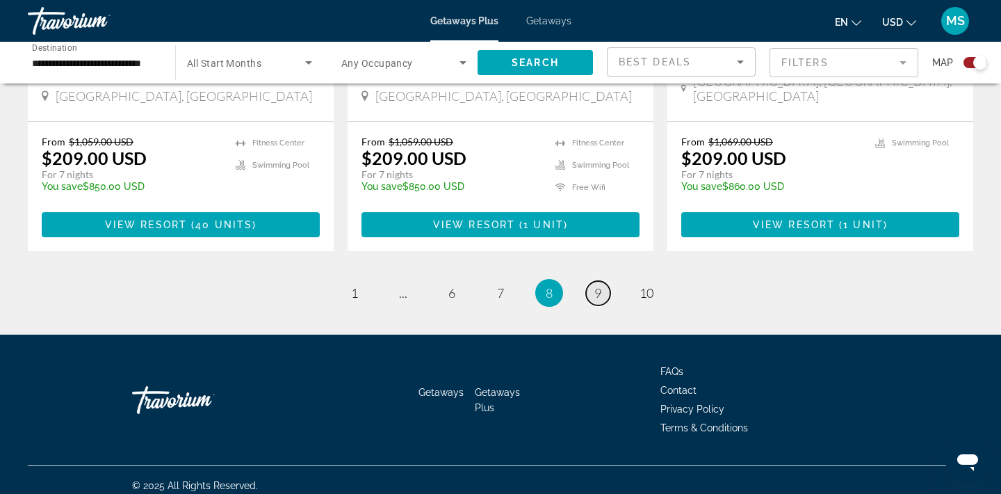
click at [598, 289] on span "9" at bounding box center [598, 292] width 7 height 15
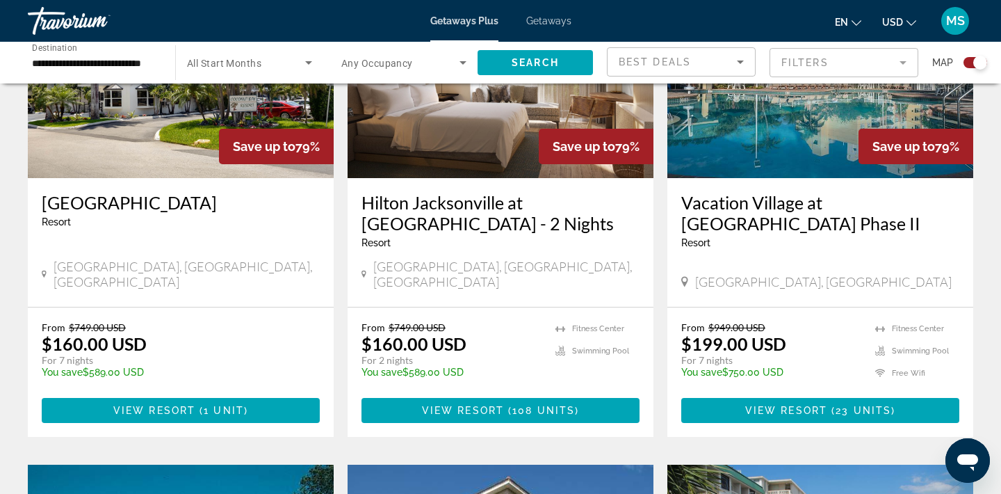
scroll to position [1576, 0]
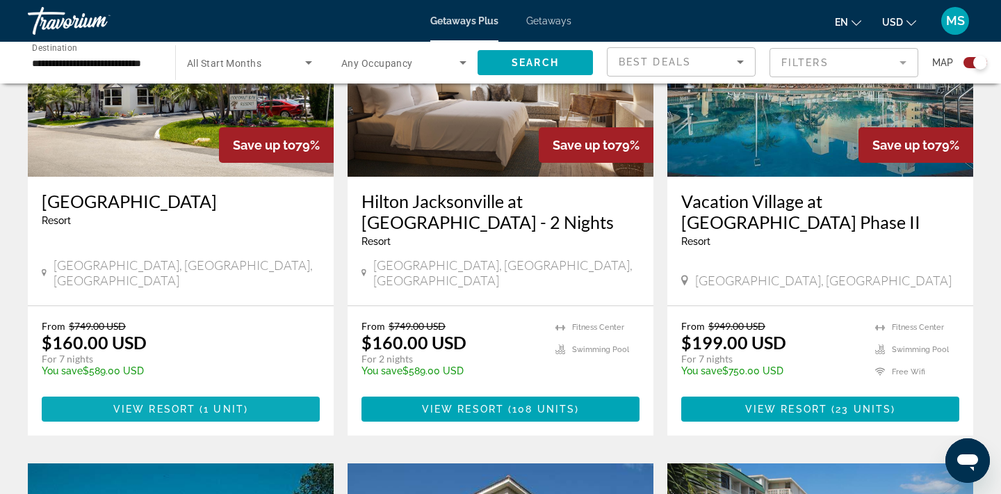
click at [166, 403] on span "View Resort" at bounding box center [154, 408] width 82 height 11
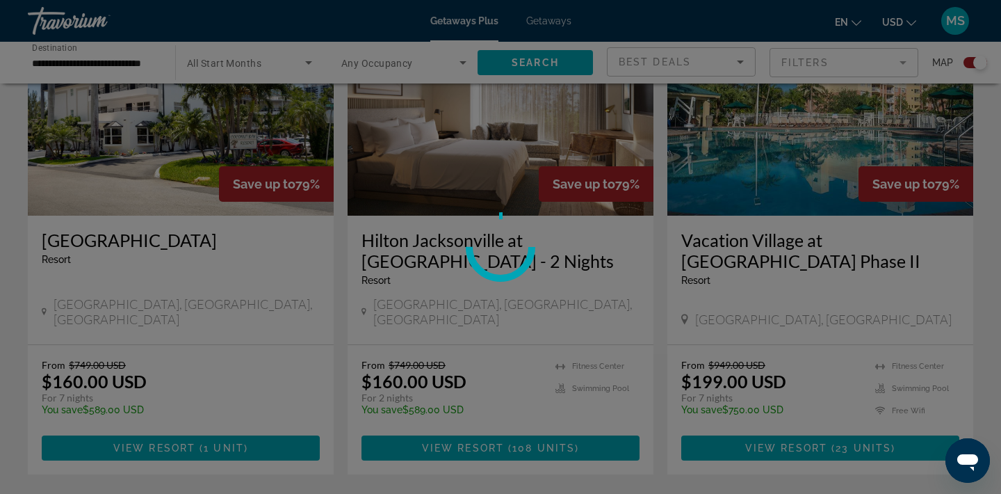
scroll to position [1533, 0]
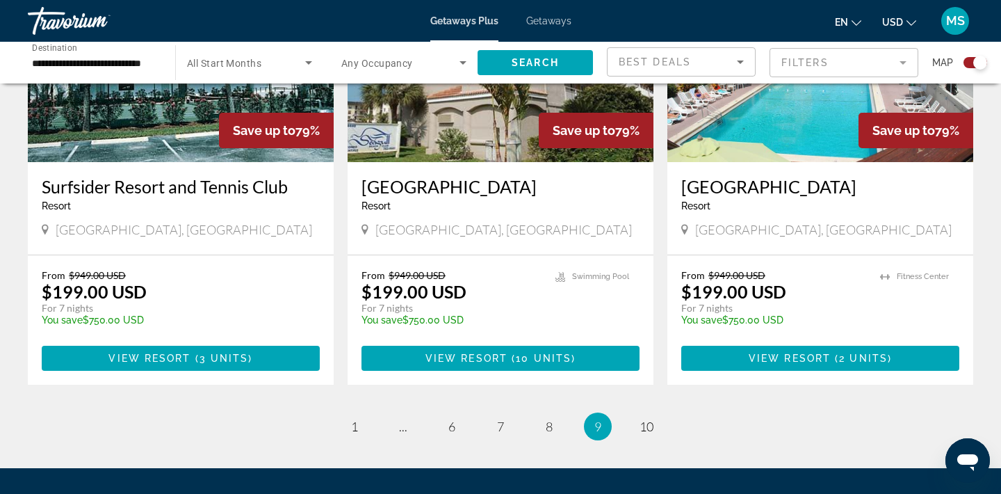
scroll to position [2229, 0]
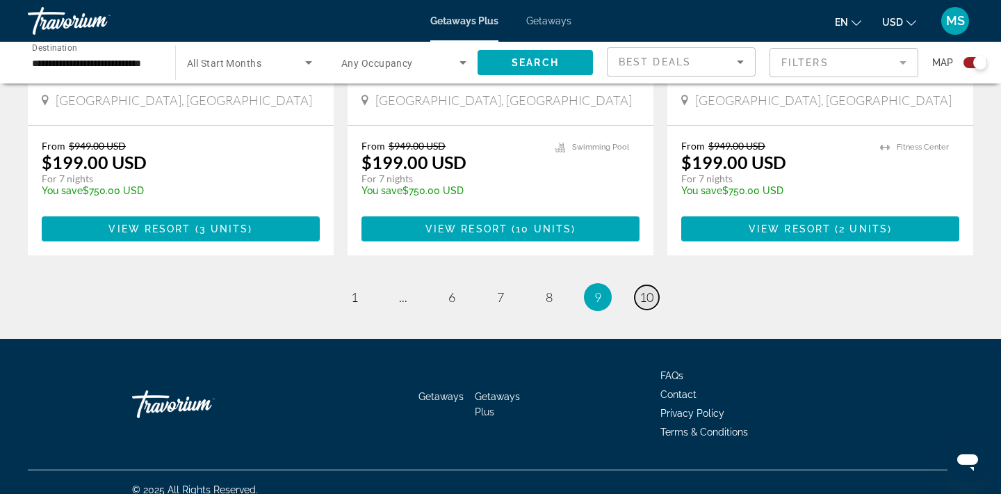
click at [644, 289] on span "10" at bounding box center [647, 296] width 14 height 15
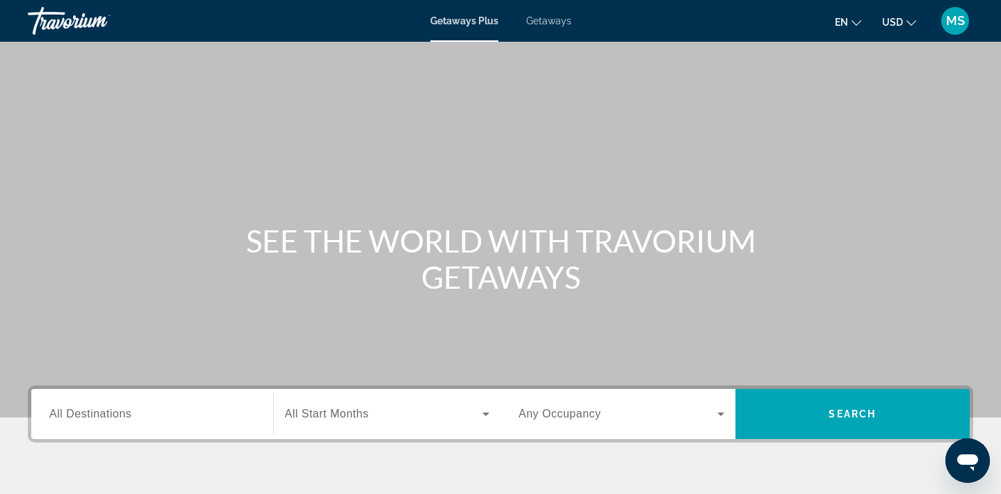
click at [547, 20] on span "Getaways" at bounding box center [548, 20] width 45 height 11
click at [137, 413] on input "Destination All Destinations" at bounding box center [152, 414] width 206 height 17
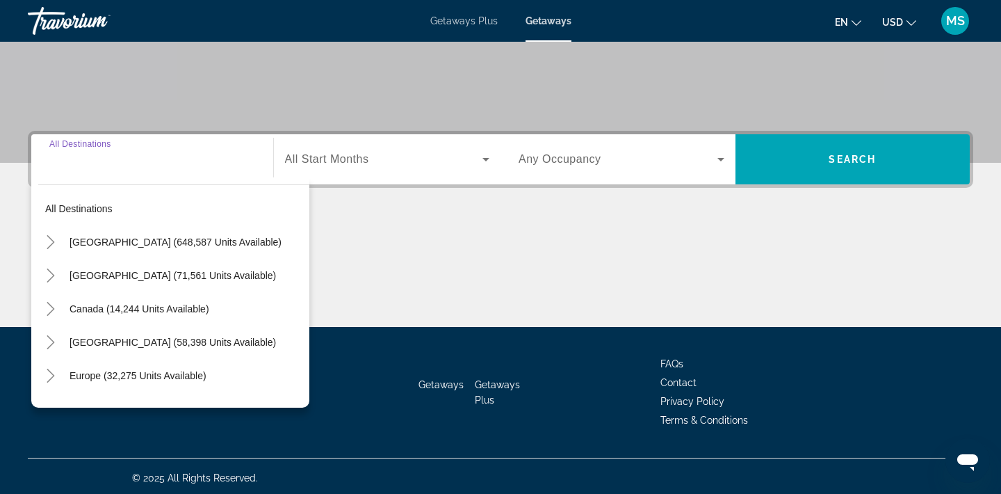
scroll to position [258, 0]
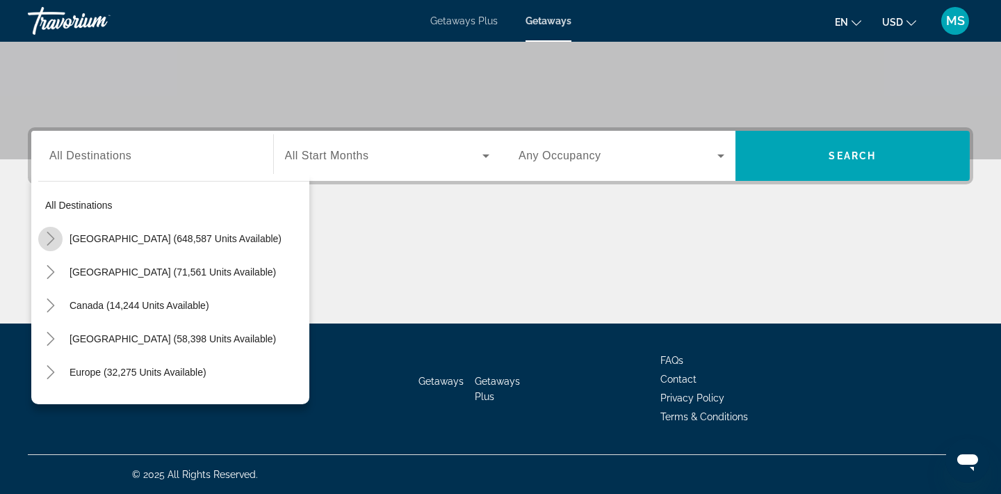
click at [52, 236] on icon "Toggle United States (648,587 units available)" at bounding box center [51, 239] width 14 height 14
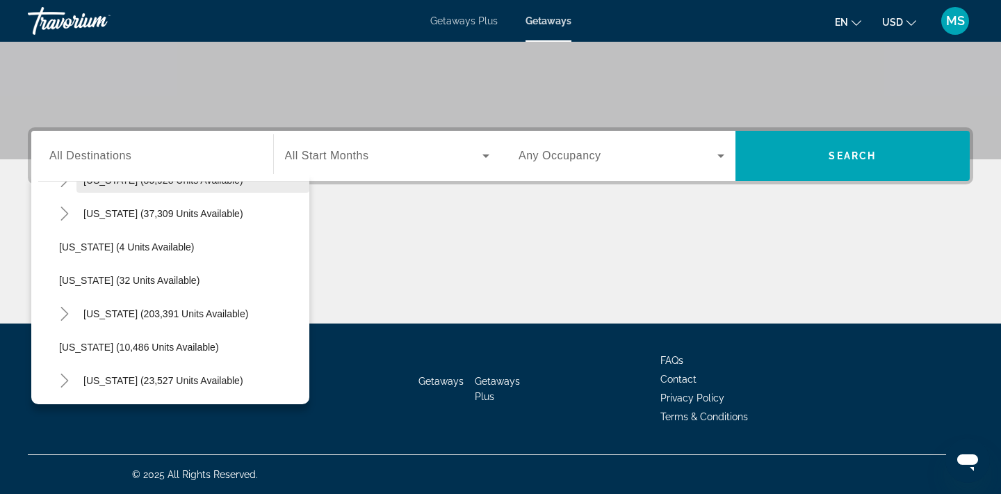
scroll to position [171, 0]
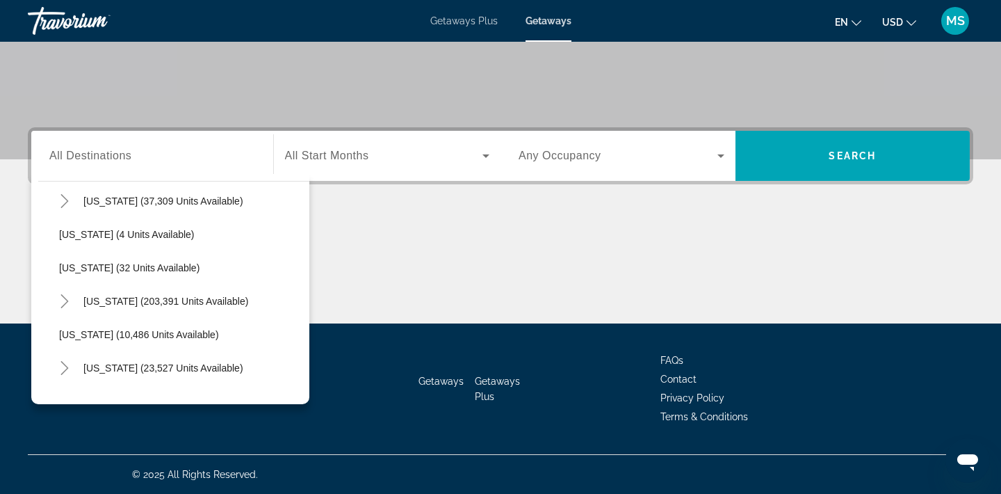
click at [343, 155] on span "All Start Months" at bounding box center [327, 156] width 84 height 12
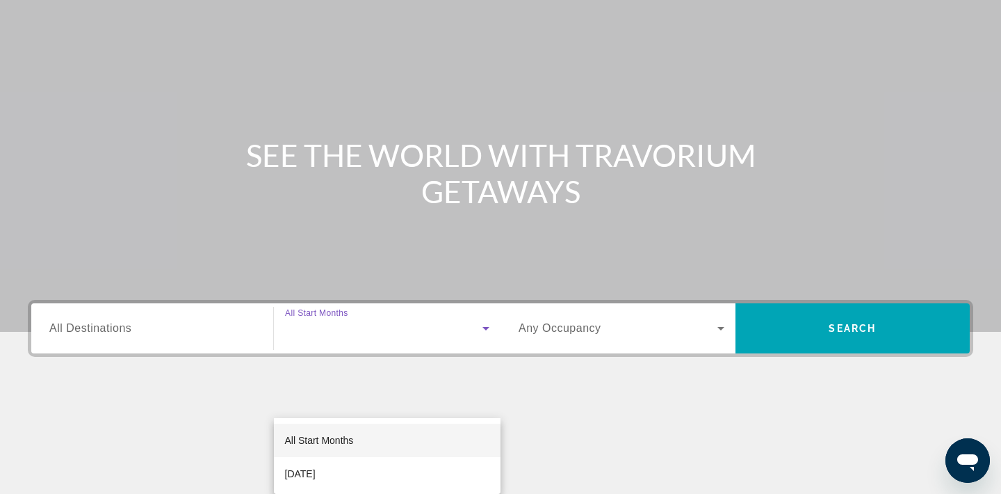
scroll to position [0, 0]
